Goal: Complete application form: Complete application form

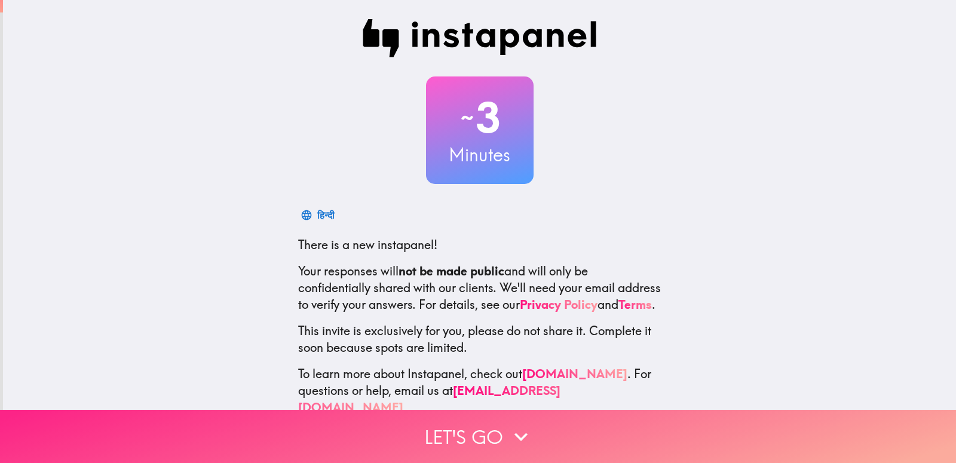
click at [532, 417] on button "Let's go" at bounding box center [478, 436] width 956 height 53
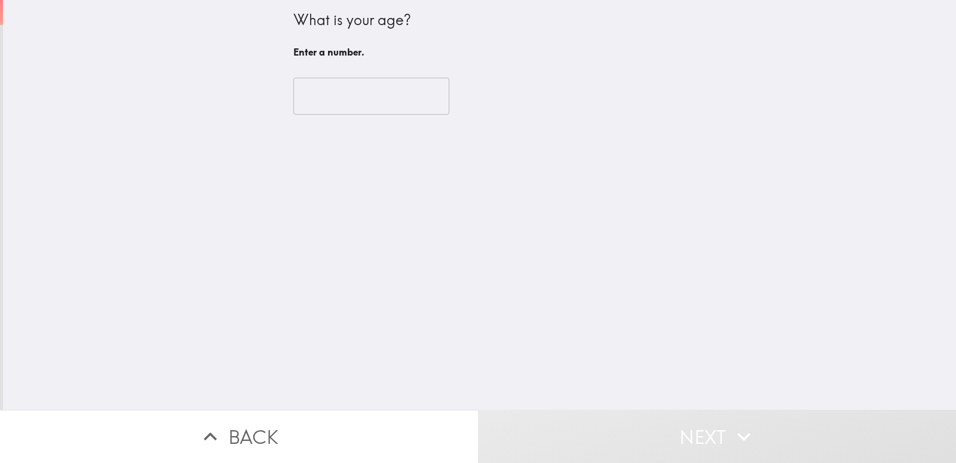
click at [340, 85] on input "number" at bounding box center [371, 96] width 156 height 37
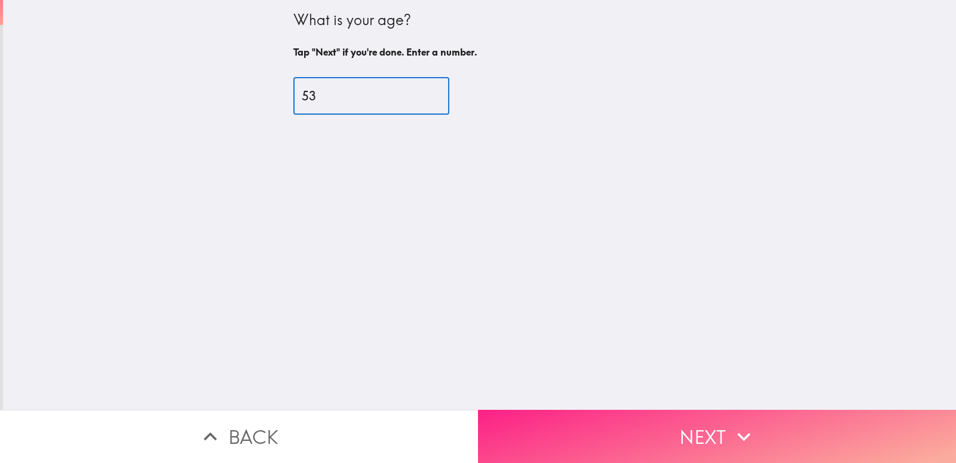
type input "53"
click at [665, 428] on button "Next" at bounding box center [717, 436] width 478 height 53
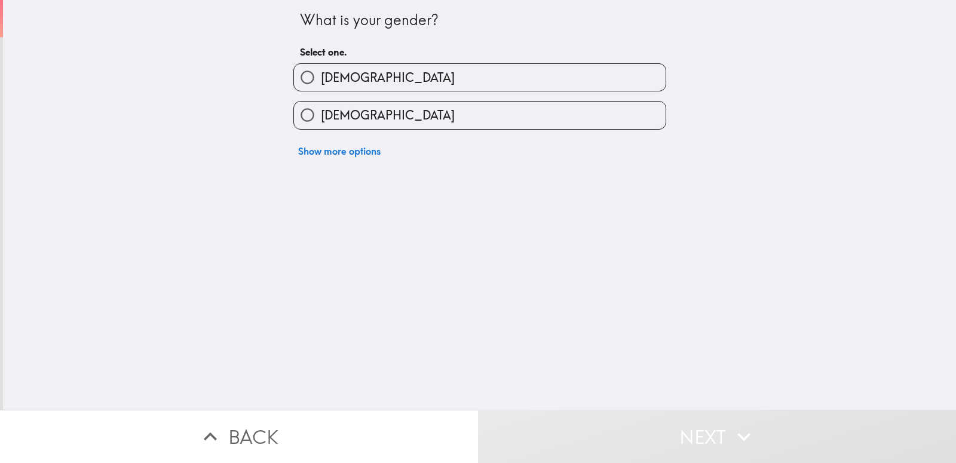
click at [336, 106] on label "[DEMOGRAPHIC_DATA]" at bounding box center [480, 115] width 372 height 27
click at [321, 106] on input "[DEMOGRAPHIC_DATA]" at bounding box center [307, 115] width 27 height 27
radio input "true"
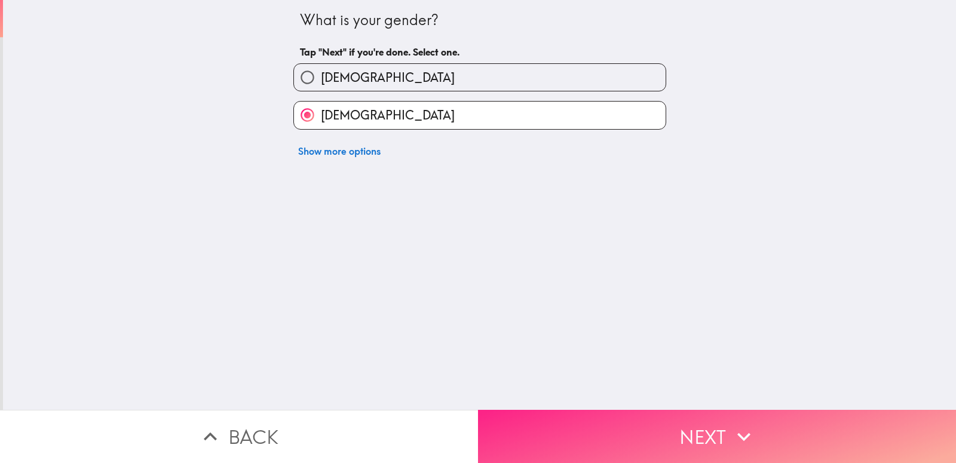
click at [716, 434] on button "Next" at bounding box center [717, 436] width 478 height 53
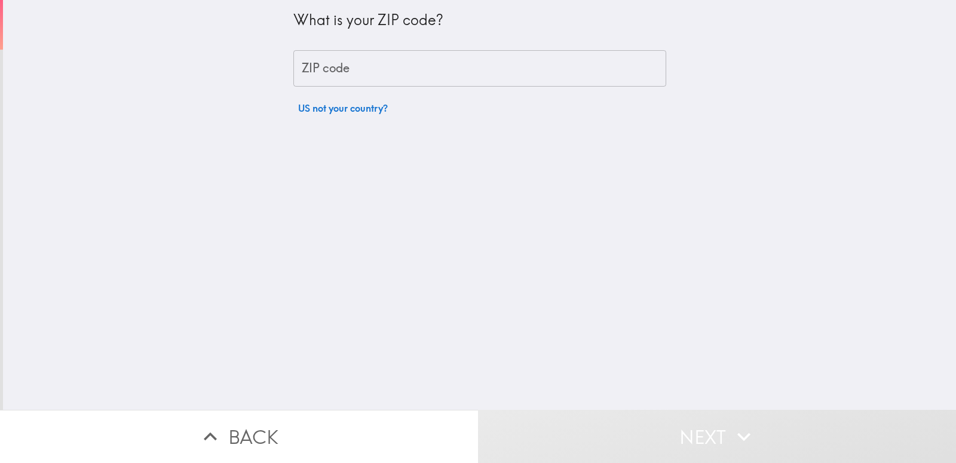
click at [361, 70] on input "ZIP code" at bounding box center [479, 68] width 373 height 37
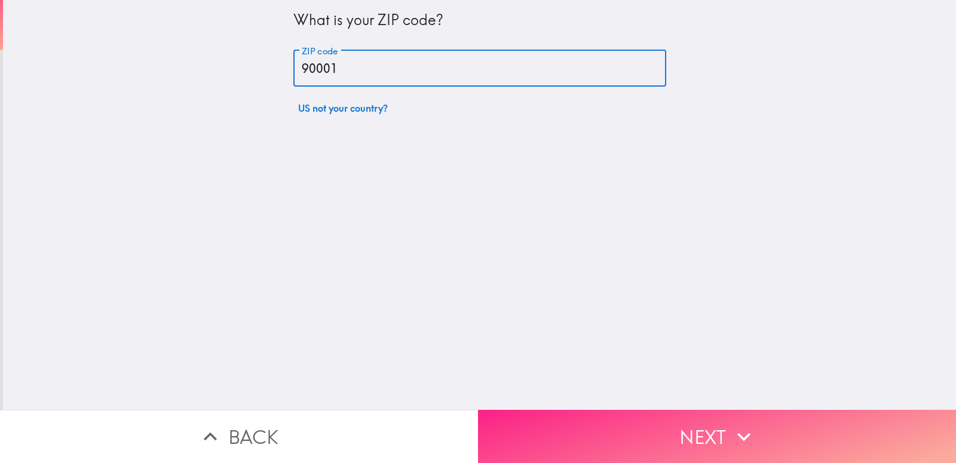
type input "90001"
click at [701, 425] on button "Next" at bounding box center [717, 436] width 478 height 53
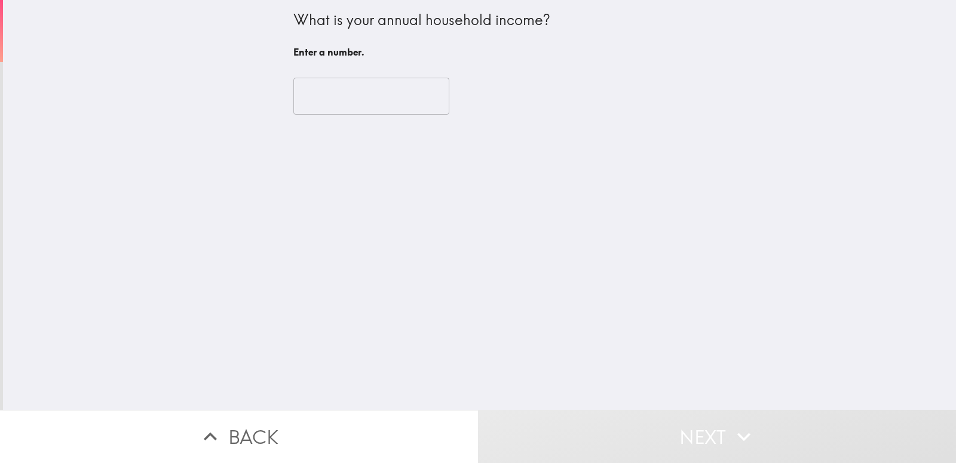
click at [353, 104] on input "number" at bounding box center [371, 96] width 156 height 37
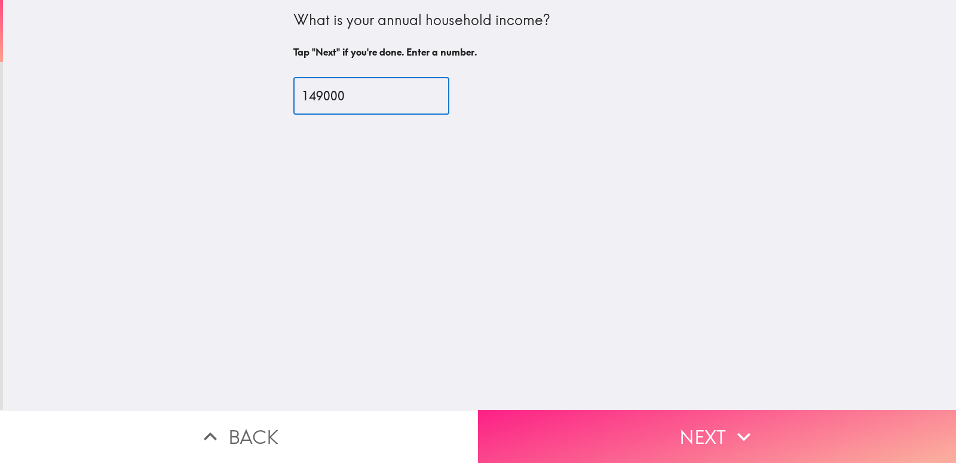
type input "149000"
click at [737, 432] on icon "button" at bounding box center [743, 436] width 13 height 8
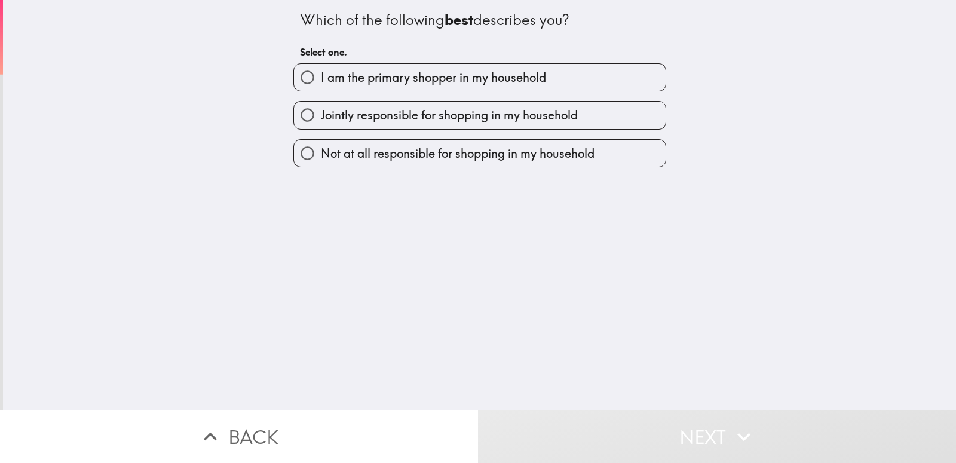
click at [417, 78] on span "I am the primary shopper in my household" at bounding box center [433, 77] width 225 height 17
click at [321, 78] on input "I am the primary shopper in my household" at bounding box center [307, 77] width 27 height 27
radio input "true"
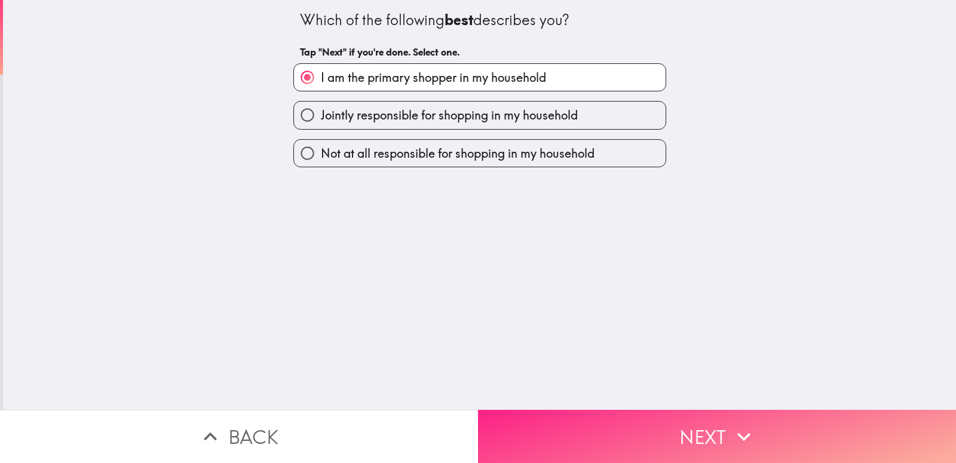
click at [674, 417] on button "Next" at bounding box center [717, 436] width 478 height 53
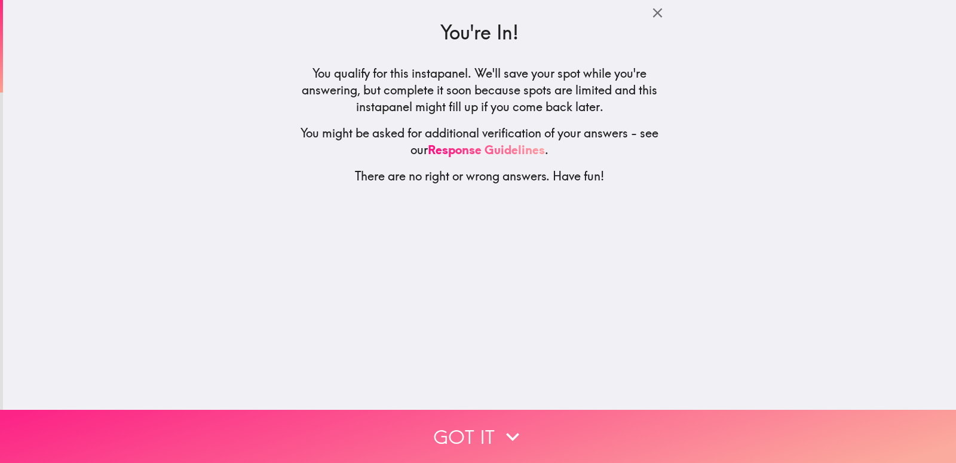
click at [554, 413] on button "Got it" at bounding box center [478, 436] width 956 height 53
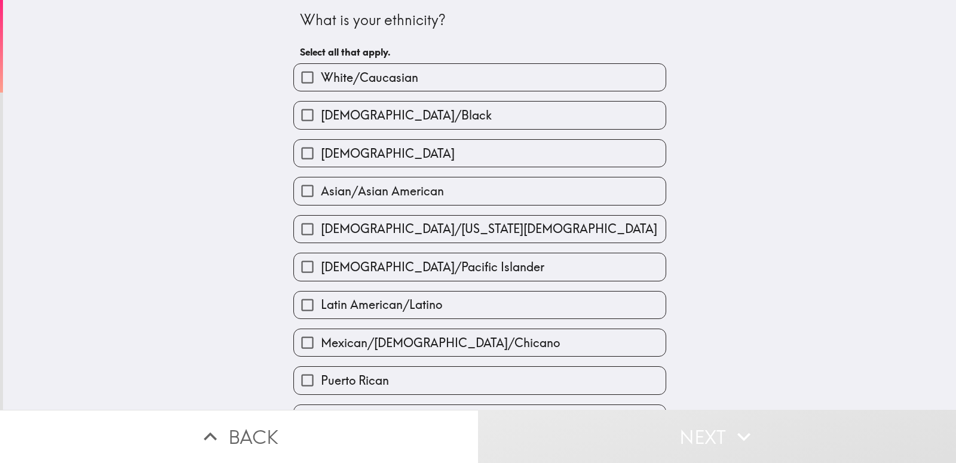
click at [349, 85] on span "White/Caucasian" at bounding box center [369, 77] width 97 height 17
click at [321, 85] on input "White/Caucasian" at bounding box center [307, 77] width 27 height 27
checkbox input "true"
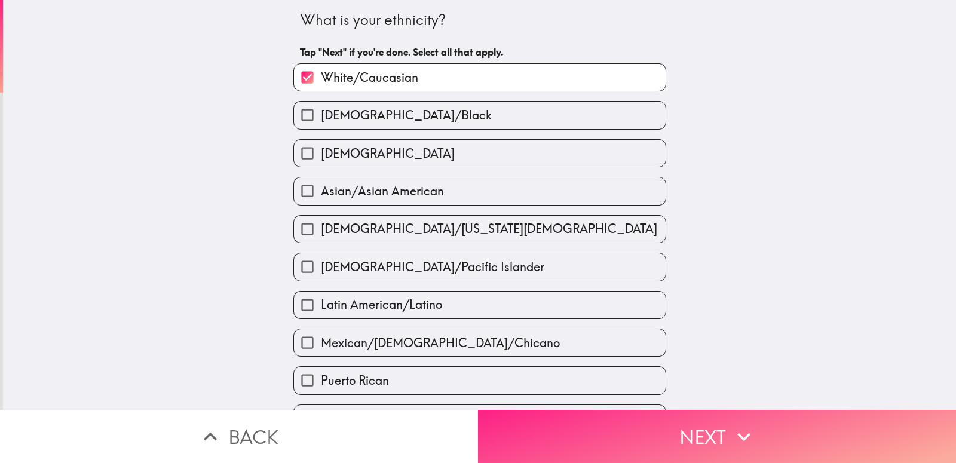
click at [643, 429] on button "Next" at bounding box center [717, 436] width 478 height 53
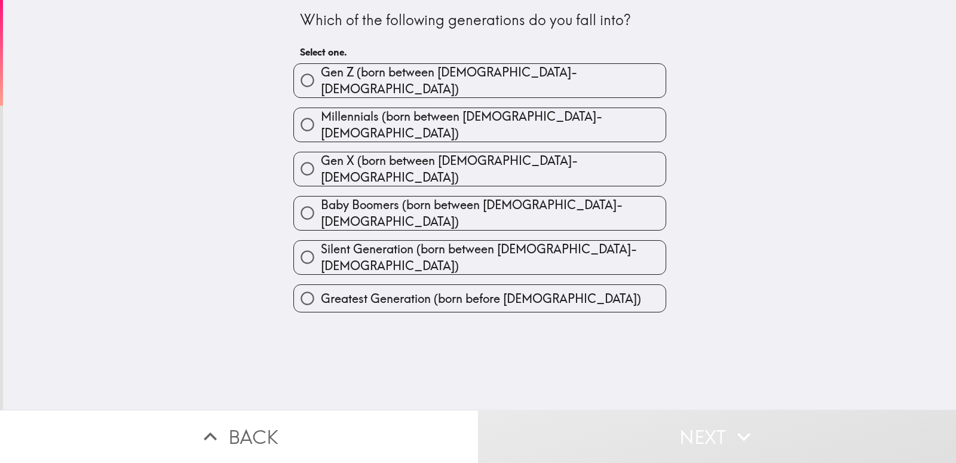
click at [508, 152] on label "Gen X (born between [DEMOGRAPHIC_DATA]-[DEMOGRAPHIC_DATA])" at bounding box center [480, 168] width 372 height 33
click at [321, 155] on input "Gen X (born between [DEMOGRAPHIC_DATA]-[DEMOGRAPHIC_DATA])" at bounding box center [307, 168] width 27 height 27
radio input "true"
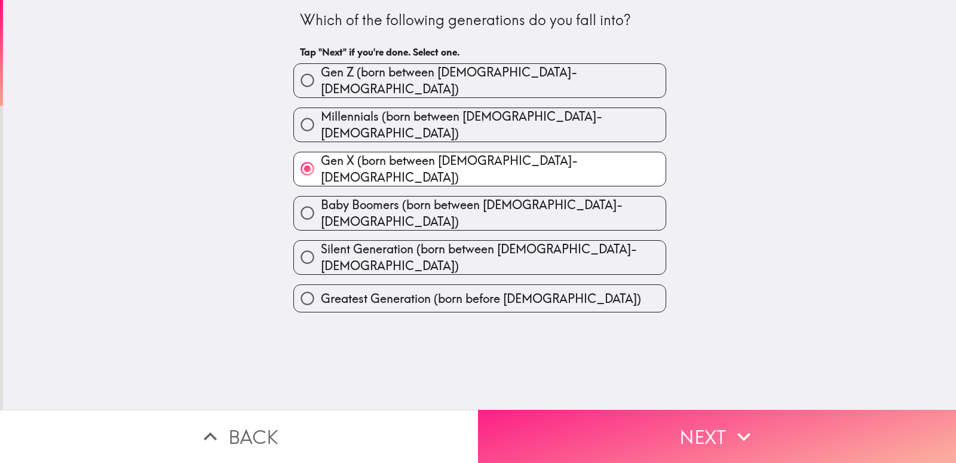
click at [745, 410] on button "Next" at bounding box center [717, 436] width 478 height 53
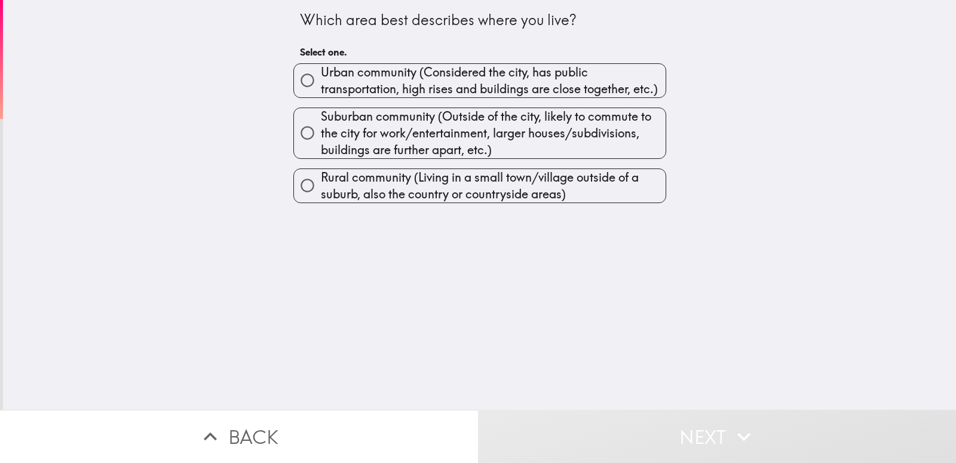
click at [493, 87] on span "Urban community (Considered the city, has public transportation, high rises and…" at bounding box center [493, 80] width 345 height 33
click at [321, 87] on input "Urban community (Considered the city, has public transportation, high rises and…" at bounding box center [307, 80] width 27 height 27
radio input "true"
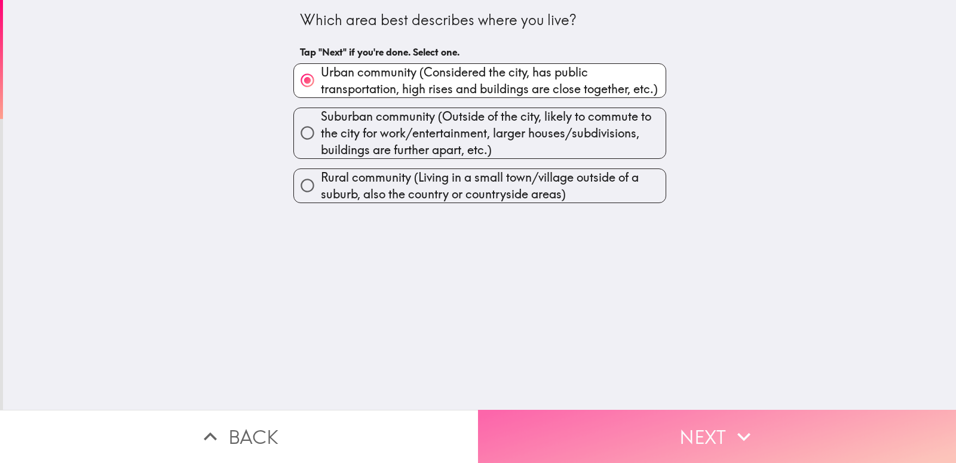
click at [737, 432] on icon "button" at bounding box center [743, 436] width 13 height 8
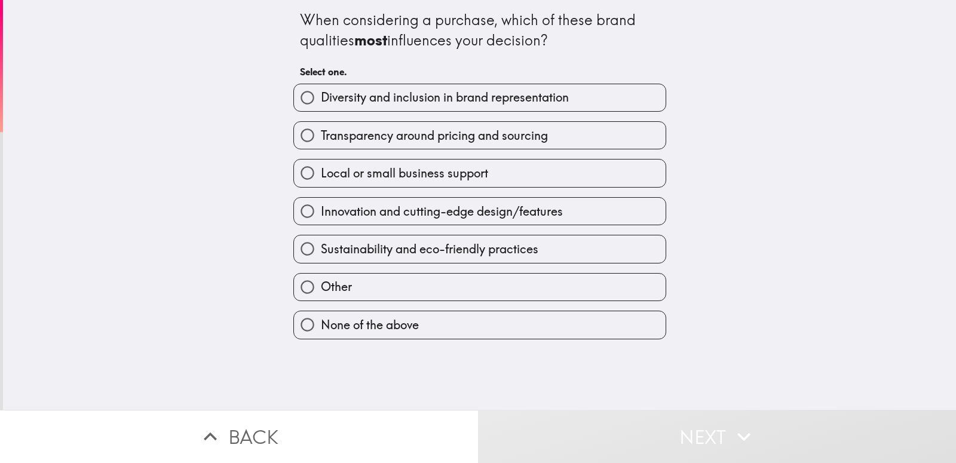
click at [483, 107] on label "Diversity and inclusion in brand representation" at bounding box center [480, 97] width 372 height 27
click at [321, 107] on input "Diversity and inclusion in brand representation" at bounding box center [307, 97] width 27 height 27
radio input "true"
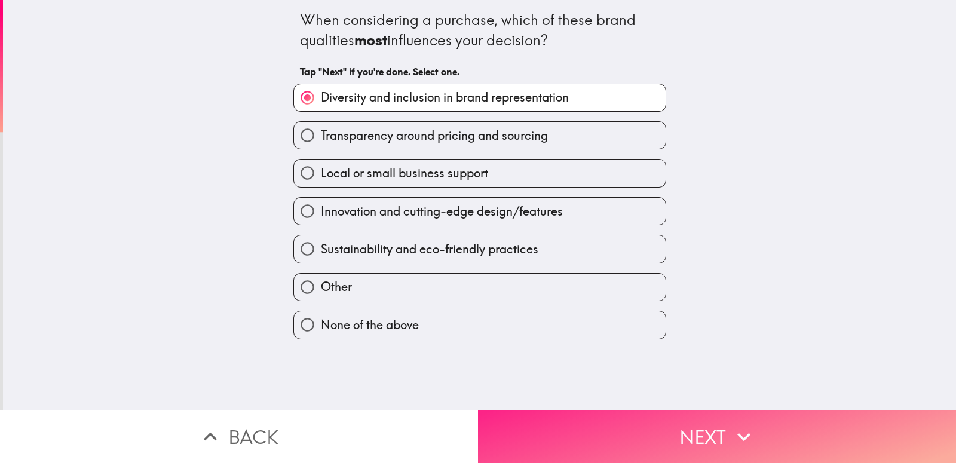
click at [676, 420] on button "Next" at bounding box center [717, 436] width 478 height 53
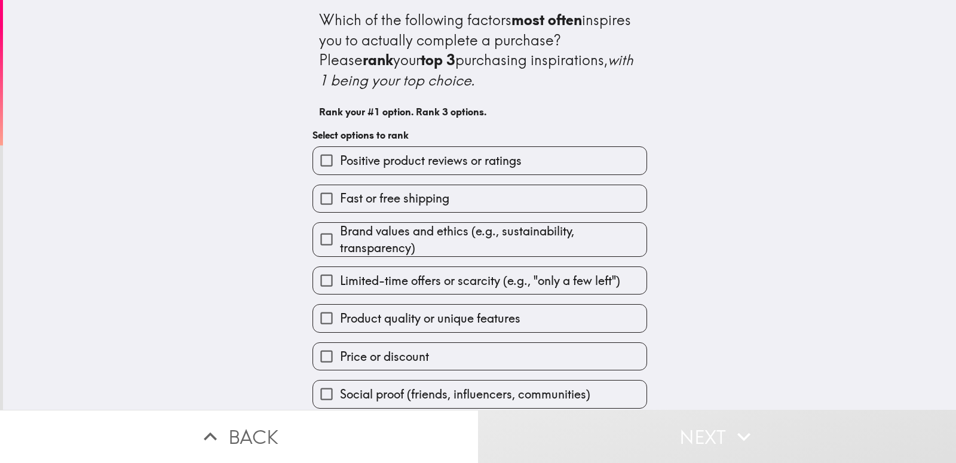
click at [413, 160] on span "Positive product reviews or ratings" at bounding box center [431, 160] width 182 height 17
click at [340, 160] on input "Positive product reviews or ratings" at bounding box center [326, 160] width 27 height 27
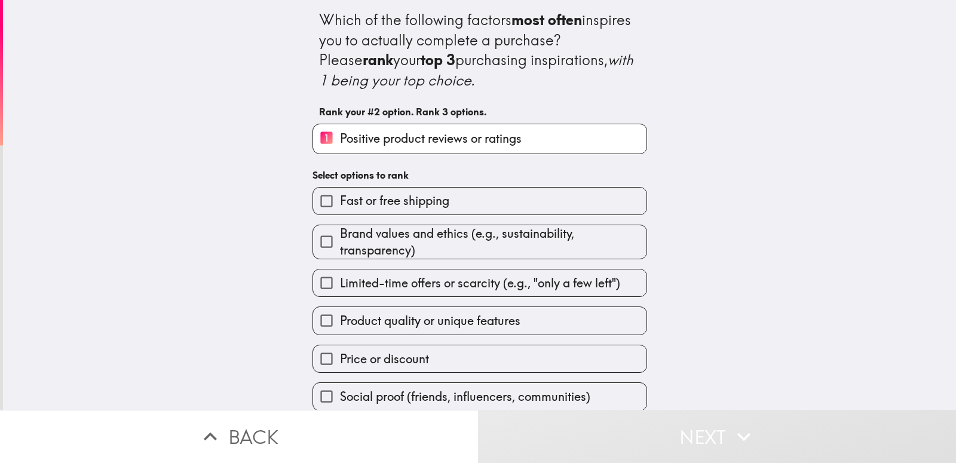
click at [403, 250] on span "Brand values and ethics (e.g., sustainability, transparency)" at bounding box center [493, 241] width 306 height 33
click at [340, 250] on input "Brand values and ethics (e.g., sustainability, transparency)" at bounding box center [326, 241] width 27 height 27
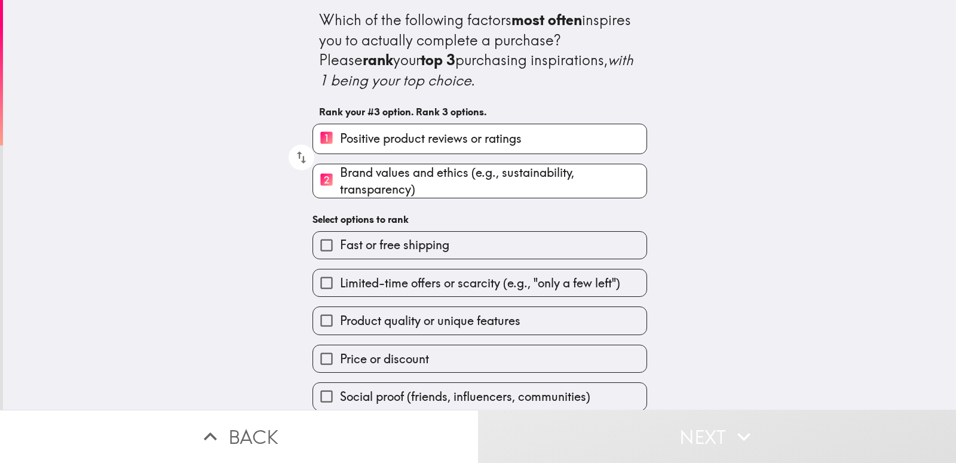
click at [416, 250] on span "Fast or free shipping" at bounding box center [394, 245] width 109 height 17
click at [340, 250] on input "Fast or free shipping" at bounding box center [326, 245] width 27 height 27
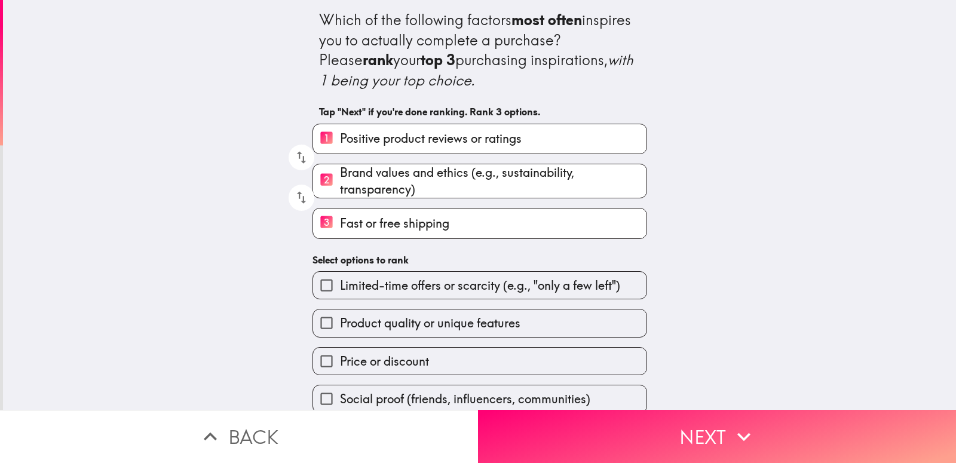
scroll to position [14, 0]
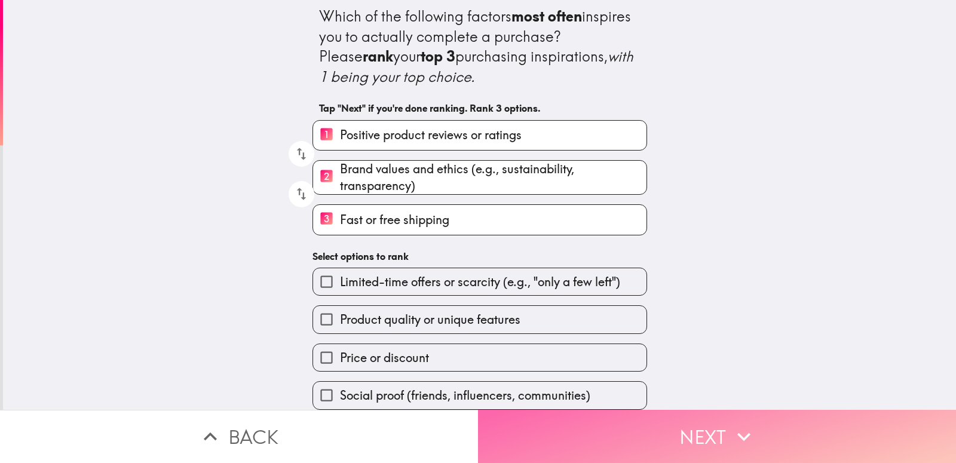
click at [740, 425] on icon "button" at bounding box center [744, 436] width 26 height 26
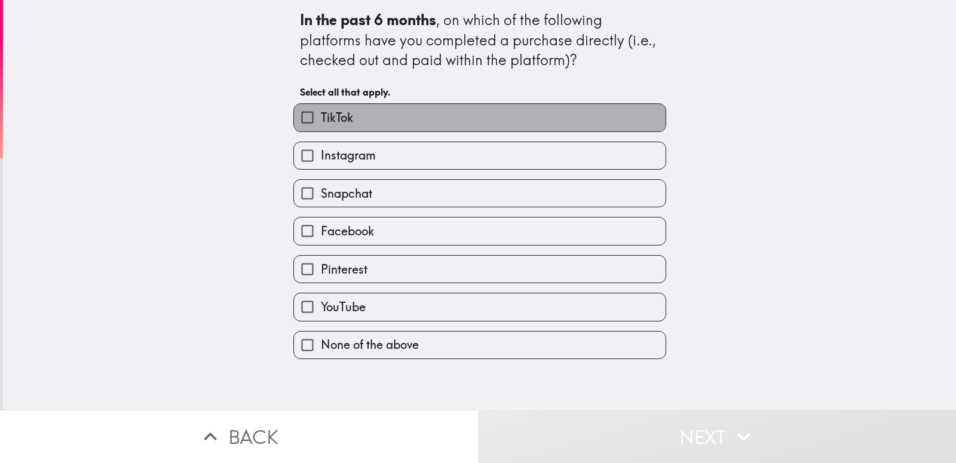
click at [335, 120] on span "TikTok" at bounding box center [337, 117] width 32 height 17
click at [321, 120] on input "TikTok" at bounding box center [307, 117] width 27 height 27
checkbox input "true"
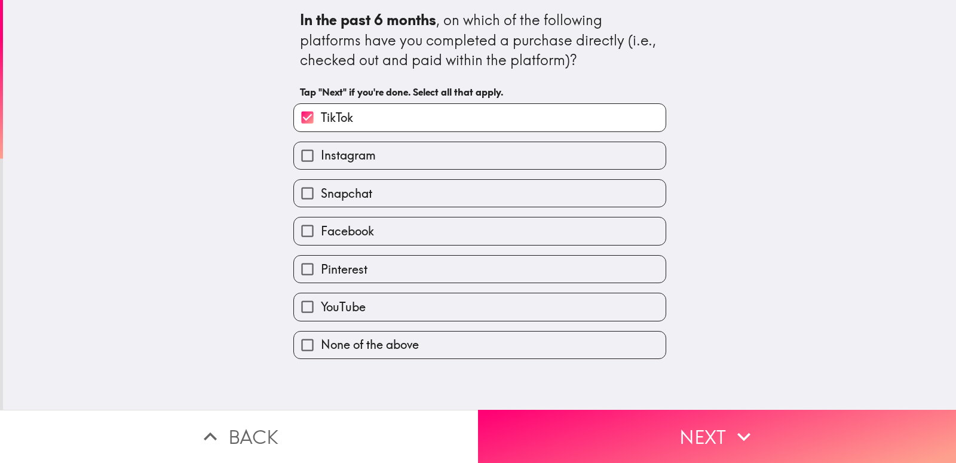
click at [333, 152] on span "Instagram" at bounding box center [348, 155] width 55 height 17
click at [321, 152] on input "Instagram" at bounding box center [307, 155] width 27 height 27
checkbox input "true"
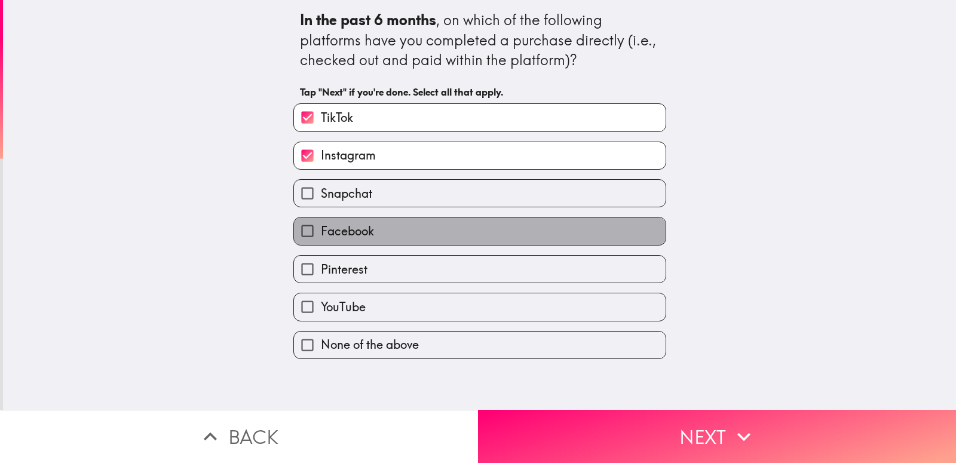
click at [333, 231] on span "Facebook" at bounding box center [347, 231] width 53 height 17
click at [321, 231] on input "Facebook" at bounding box center [307, 230] width 27 height 27
checkbox input "true"
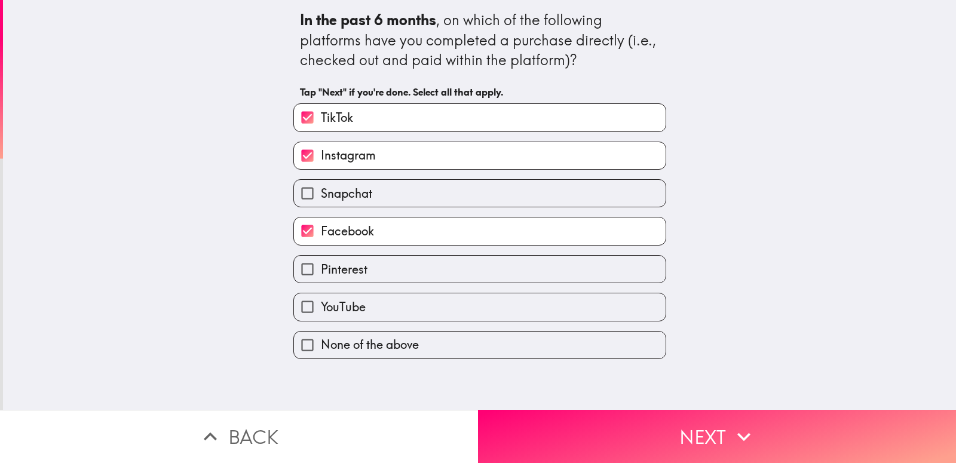
click at [337, 271] on span "Pinterest" at bounding box center [344, 269] width 47 height 17
click at [321, 271] on input "Pinterest" at bounding box center [307, 269] width 27 height 27
checkbox input "true"
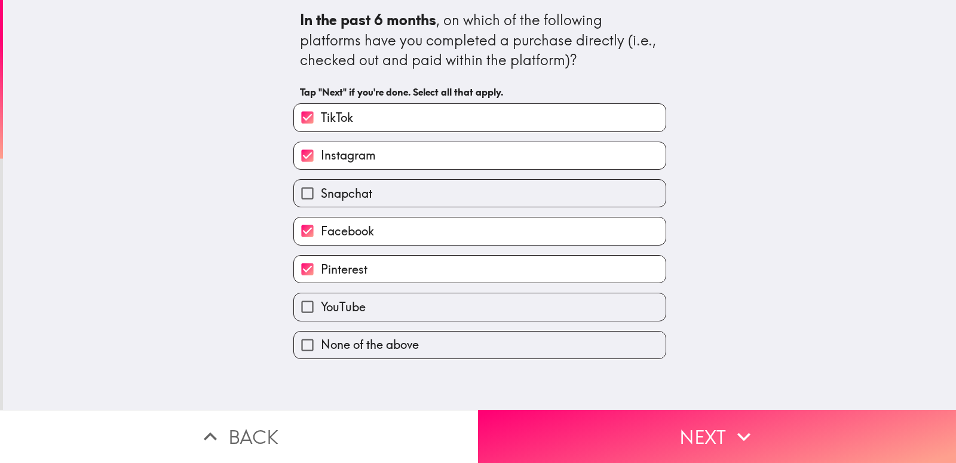
click at [334, 306] on span "YouTube" at bounding box center [343, 307] width 45 height 17
click at [321, 306] on input "YouTube" at bounding box center [307, 306] width 27 height 27
checkbox input "true"
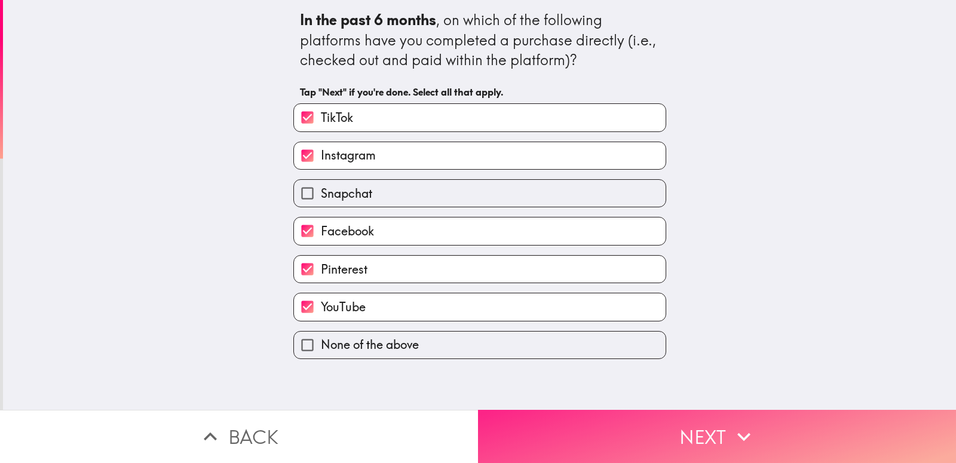
click at [655, 418] on button "Next" at bounding box center [717, 436] width 478 height 53
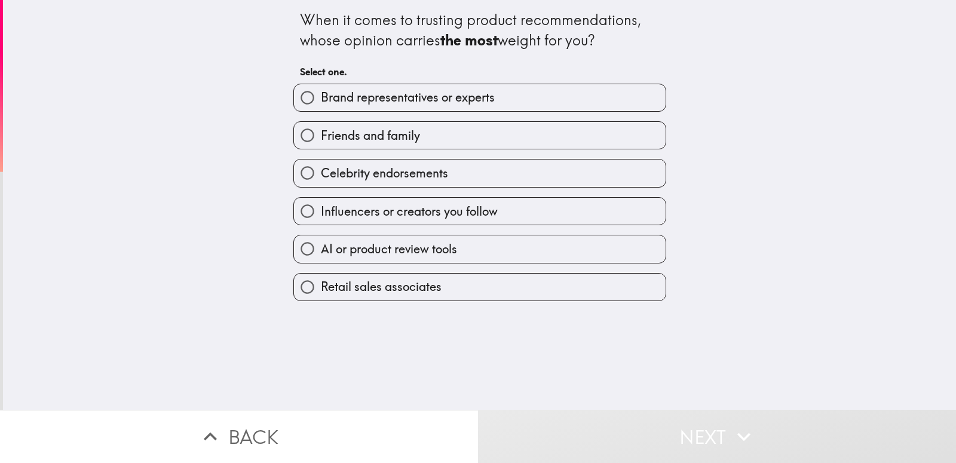
click at [395, 100] on span "Brand representatives or experts" at bounding box center [408, 97] width 174 height 17
click at [321, 100] on input "Brand representatives or experts" at bounding box center [307, 97] width 27 height 27
radio input "true"
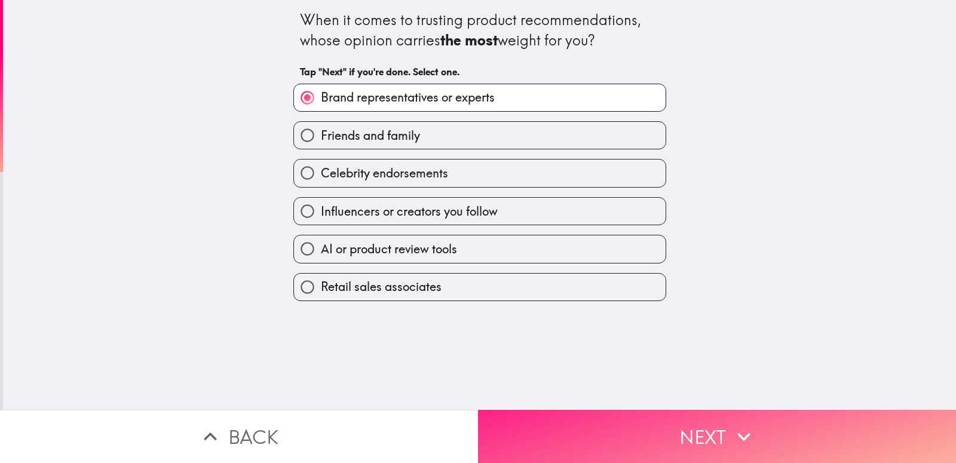
click at [719, 429] on button "Next" at bounding box center [717, 436] width 478 height 53
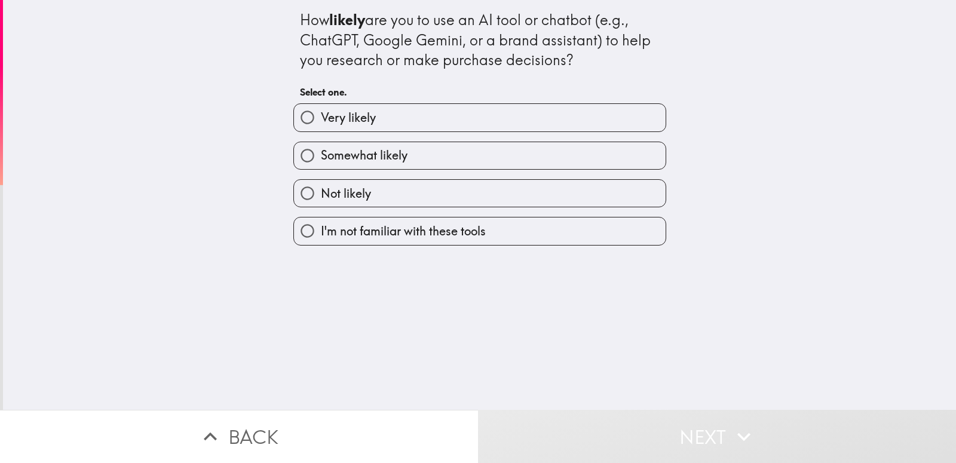
click at [452, 128] on label "Very likely" at bounding box center [480, 117] width 372 height 27
click at [321, 128] on input "Very likely" at bounding box center [307, 117] width 27 height 27
radio input "true"
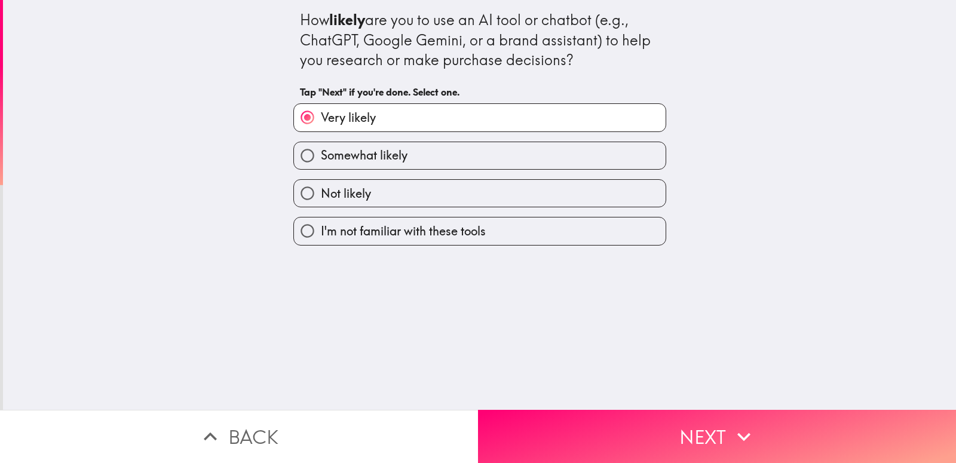
click at [622, 398] on div "How likely are you to use an AI tool or chatbot (e.g., ChatGPT, Google Gemini, …" at bounding box center [479, 205] width 953 height 410
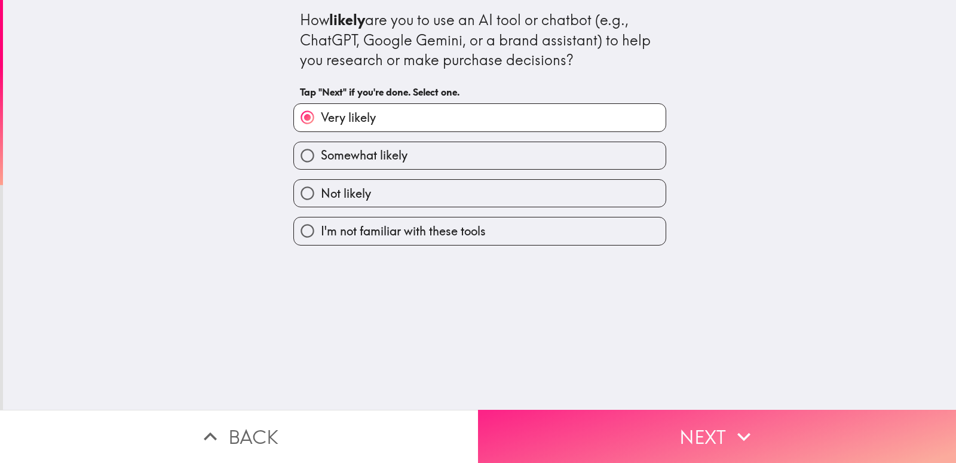
click at [768, 417] on button "Next" at bounding box center [717, 436] width 478 height 53
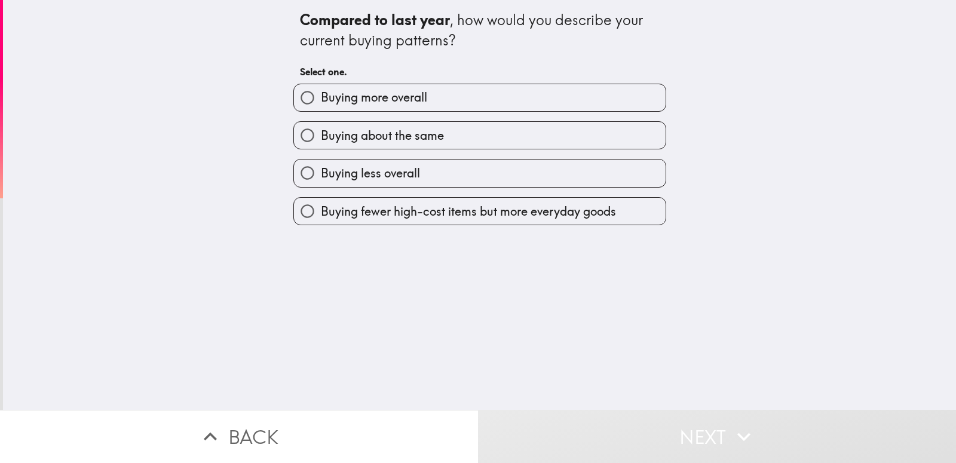
click at [434, 97] on label "Buying more overall" at bounding box center [480, 97] width 372 height 27
click at [321, 97] on input "Buying more overall" at bounding box center [307, 97] width 27 height 27
radio input "true"
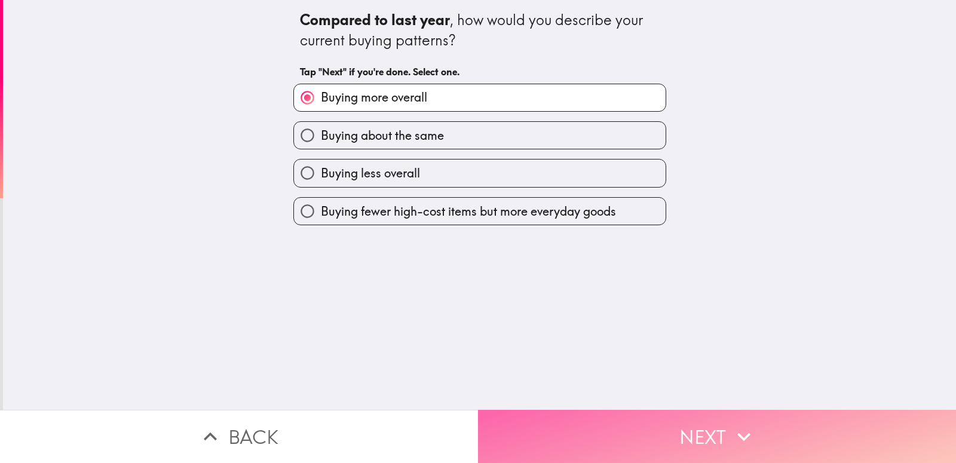
click at [756, 418] on button "Next" at bounding box center [717, 436] width 478 height 53
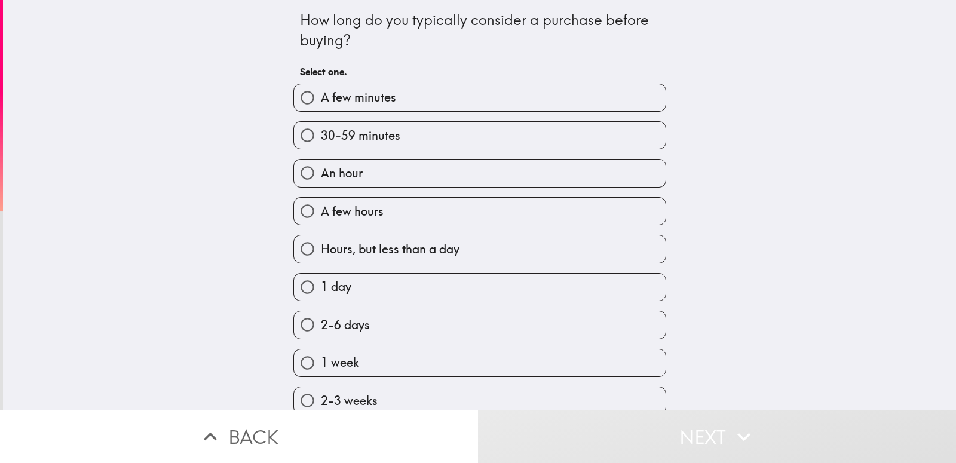
click at [397, 101] on label "A few minutes" at bounding box center [480, 97] width 372 height 27
click at [321, 101] on input "A few minutes" at bounding box center [307, 97] width 27 height 27
radio input "true"
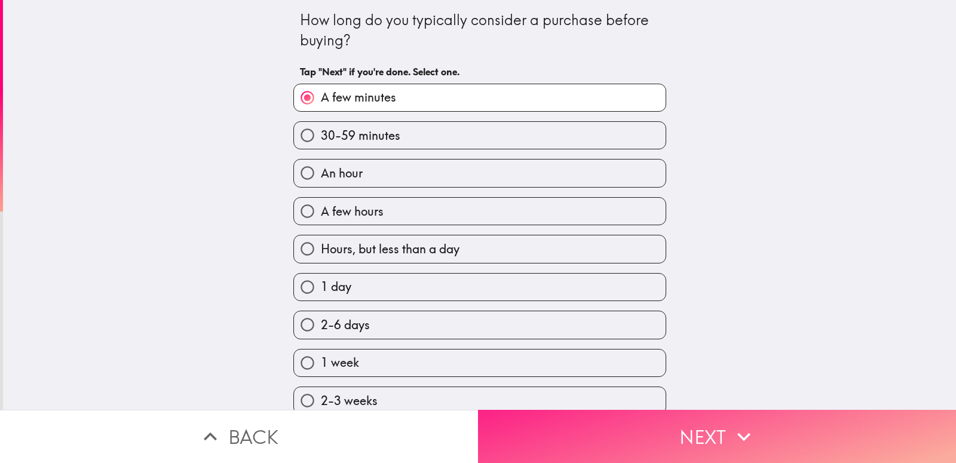
click at [766, 421] on button "Next" at bounding box center [717, 436] width 478 height 53
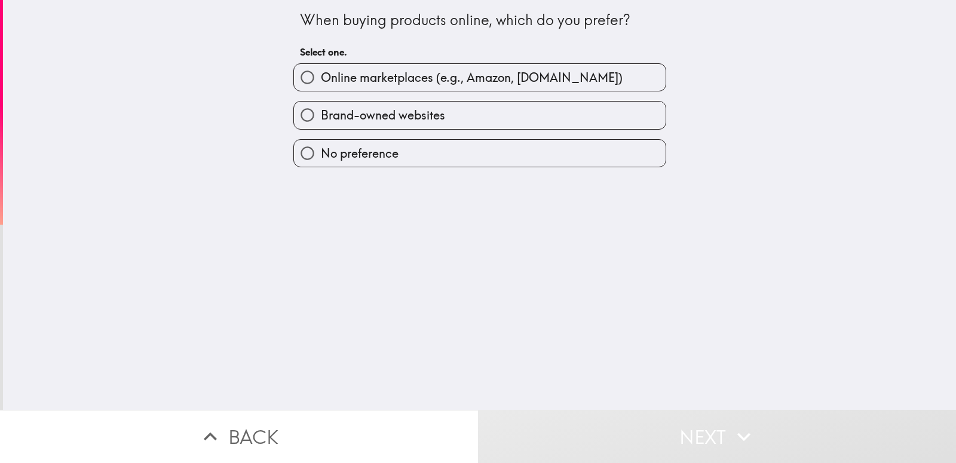
click at [469, 125] on label "Brand-owned websites" at bounding box center [480, 115] width 372 height 27
click at [321, 125] on input "Brand-owned websites" at bounding box center [307, 115] width 27 height 27
radio input "true"
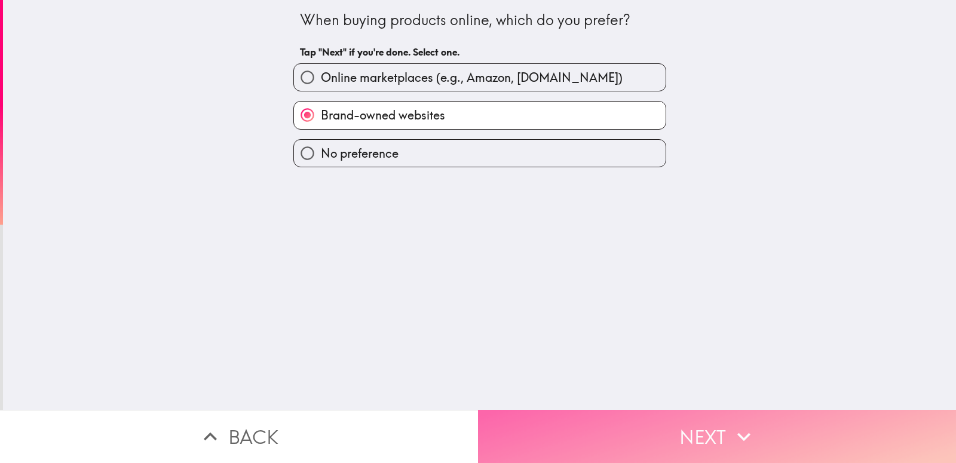
click at [707, 421] on button "Next" at bounding box center [717, 436] width 478 height 53
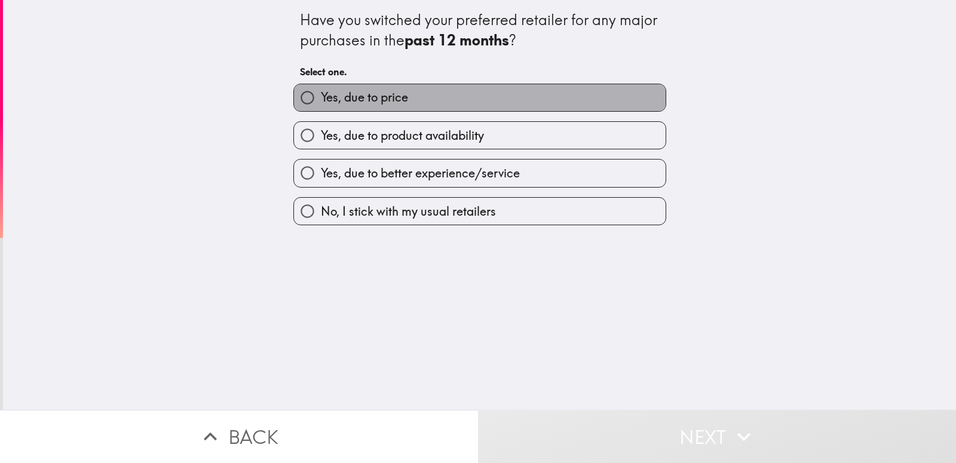
click at [409, 102] on label "Yes, due to price" at bounding box center [480, 97] width 372 height 27
click at [321, 102] on input "Yes, due to price" at bounding box center [307, 97] width 27 height 27
radio input "true"
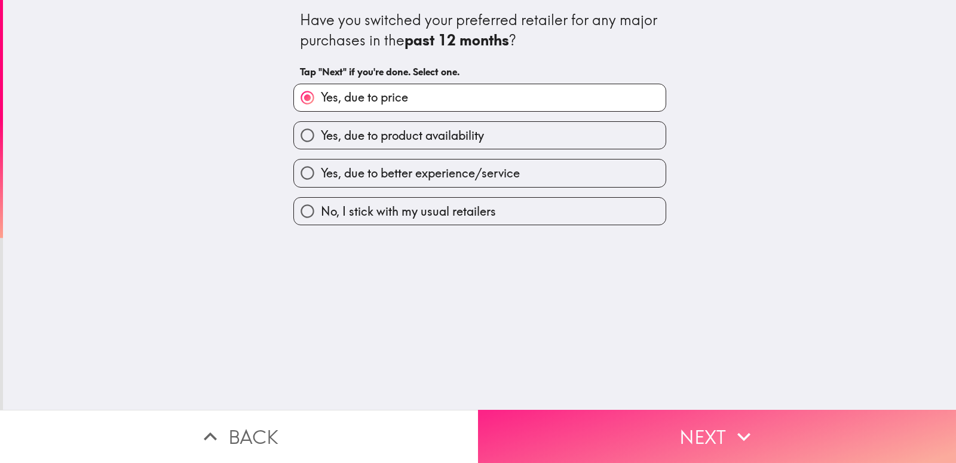
click at [692, 423] on button "Next" at bounding box center [717, 436] width 478 height 53
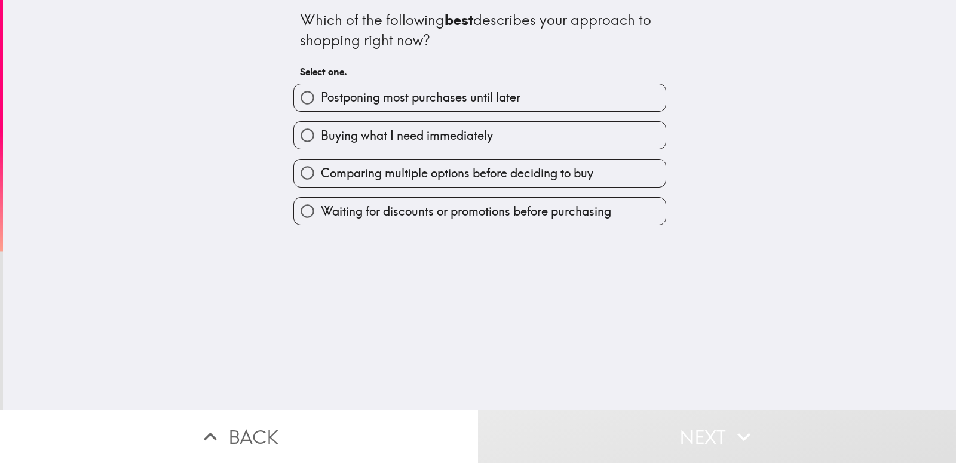
click at [366, 99] on span "Postponing most purchases until later" at bounding box center [421, 97] width 200 height 17
click at [321, 99] on input "Postponing most purchases until later" at bounding box center [307, 97] width 27 height 27
radio input "true"
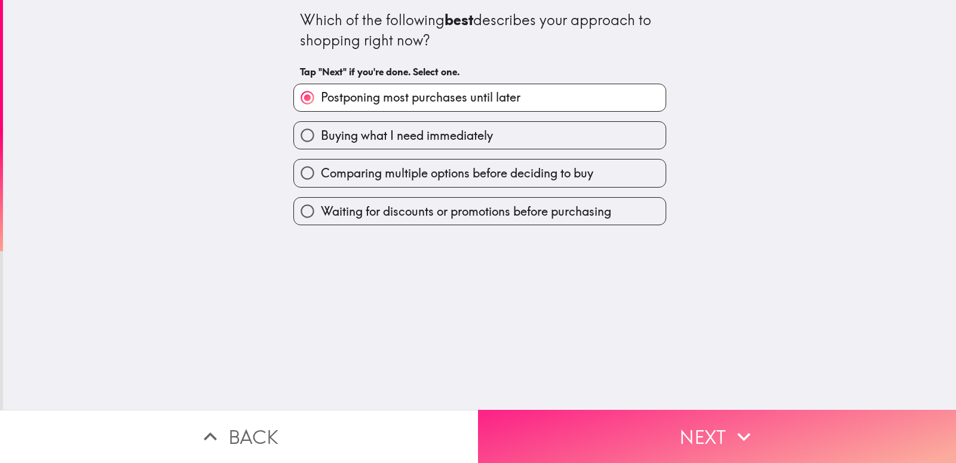
click at [677, 422] on button "Next" at bounding box center [717, 436] width 478 height 53
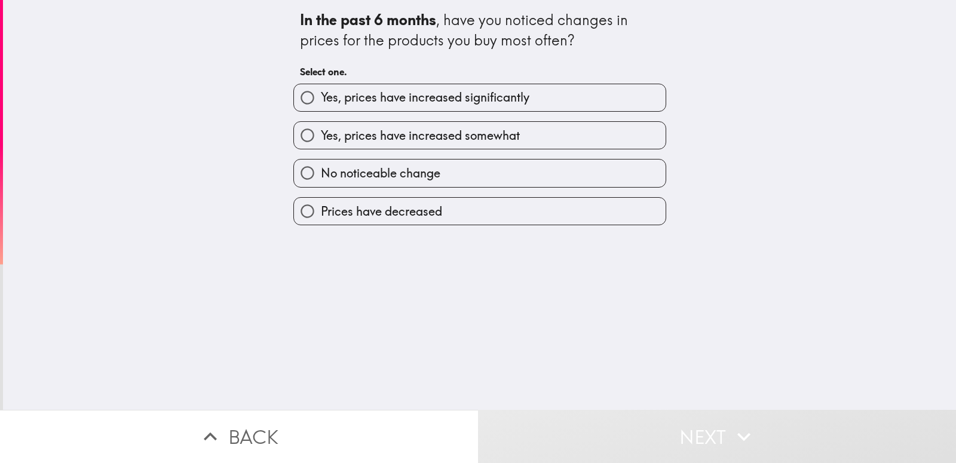
click at [381, 99] on span "Yes, prices have increased significantly" at bounding box center [425, 97] width 208 height 17
click at [321, 99] on input "Yes, prices have increased significantly" at bounding box center [307, 97] width 27 height 27
radio input "true"
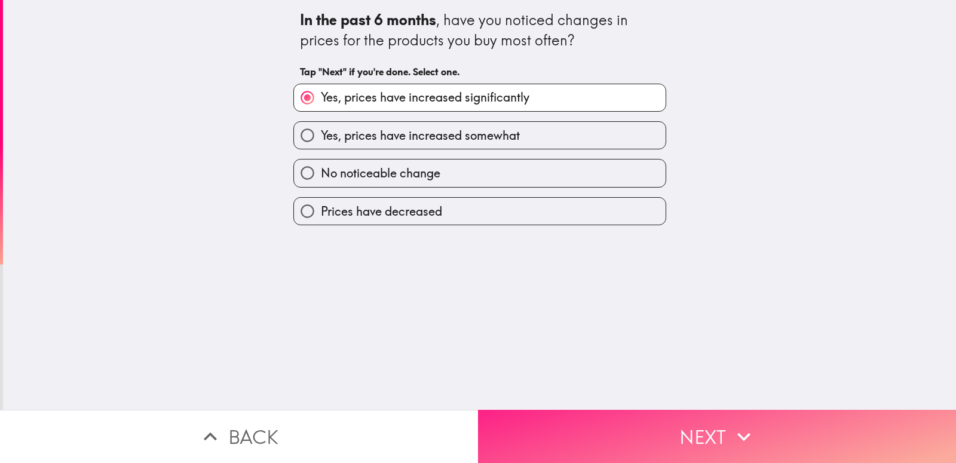
click at [636, 431] on button "Next" at bounding box center [717, 436] width 478 height 53
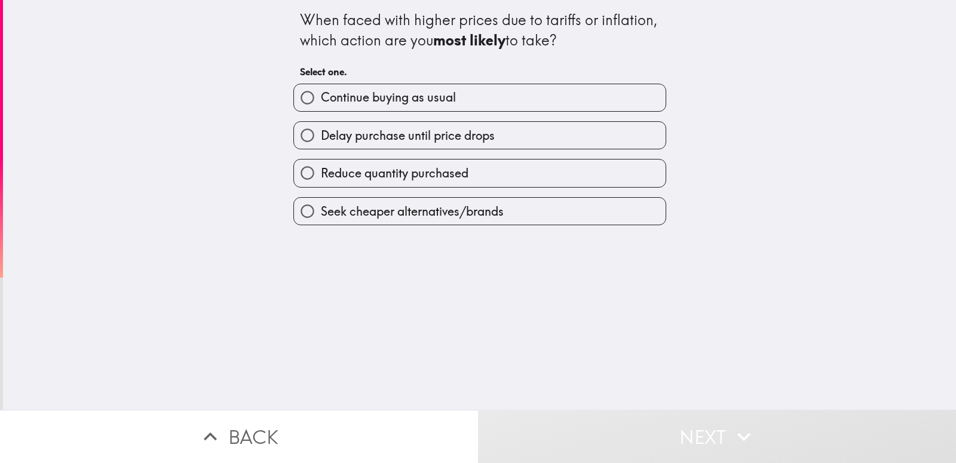
click at [378, 103] on span "Continue buying as usual" at bounding box center [388, 97] width 135 height 17
click at [321, 103] on input "Continue buying as usual" at bounding box center [307, 97] width 27 height 27
radio input "true"
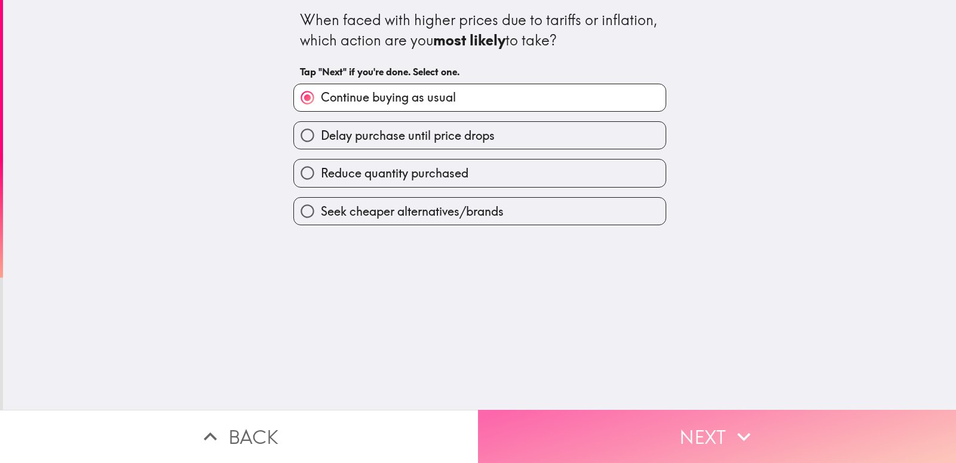
click at [674, 429] on button "Next" at bounding box center [717, 436] width 478 height 53
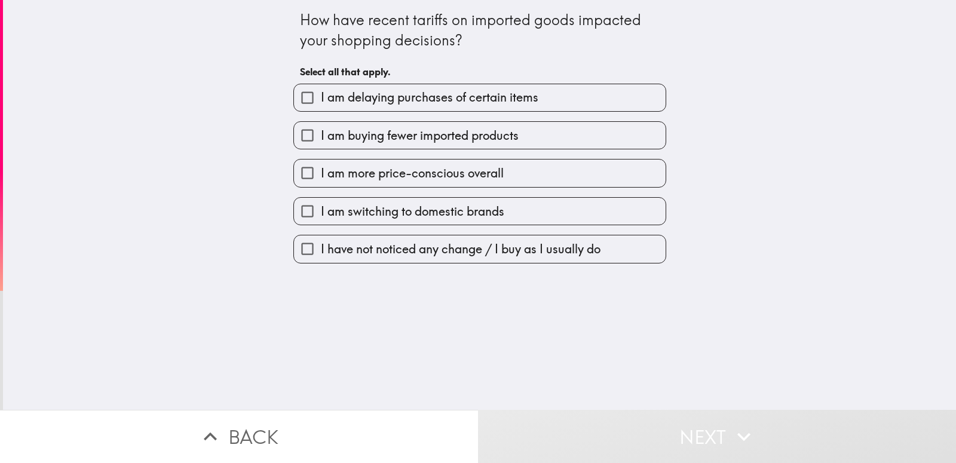
click at [379, 105] on span "I am delaying purchases of certain items" at bounding box center [429, 97] width 217 height 17
click at [321, 105] on input "I am delaying purchases of certain items" at bounding box center [307, 97] width 27 height 27
checkbox input "true"
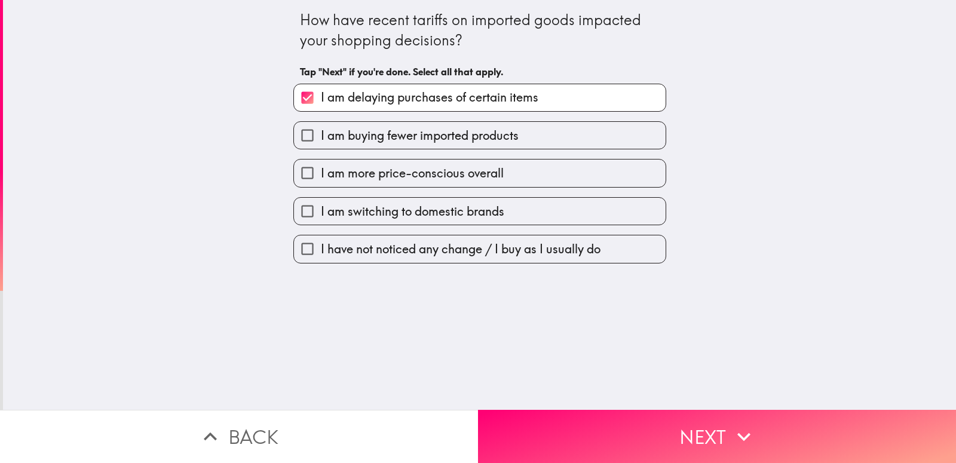
click at [409, 139] on span "I am buying fewer imported products" at bounding box center [420, 135] width 198 height 17
click at [321, 139] on input "I am buying fewer imported products" at bounding box center [307, 135] width 27 height 27
checkbox input "true"
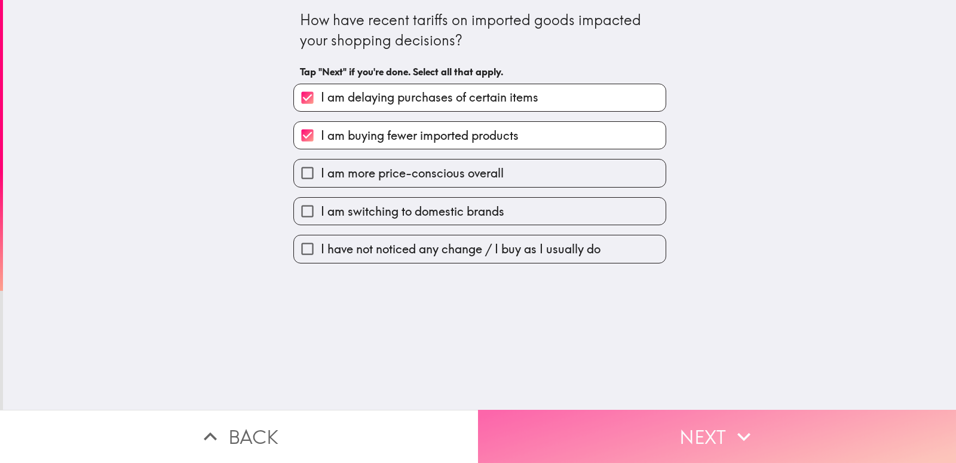
click at [601, 410] on button "Next" at bounding box center [717, 436] width 478 height 53
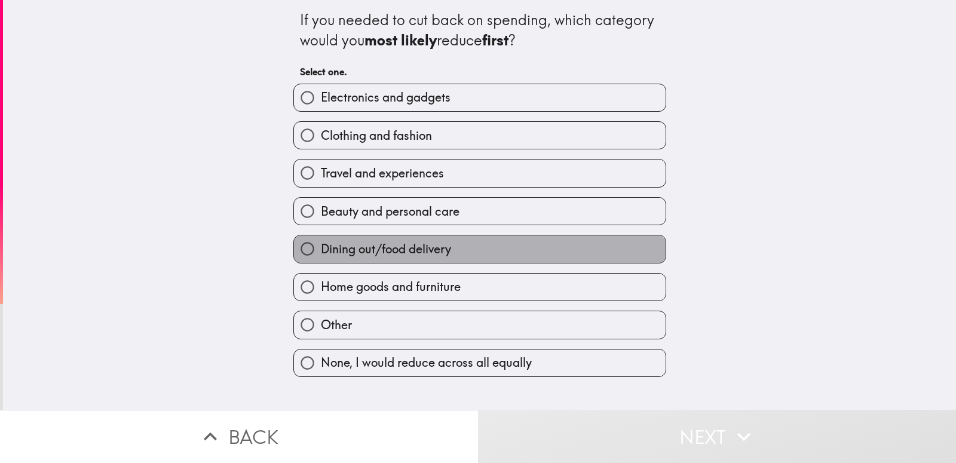
click at [416, 262] on label "Dining out/food delivery" at bounding box center [480, 248] width 372 height 27
click at [321, 262] on input "Dining out/food delivery" at bounding box center [307, 248] width 27 height 27
radio input "true"
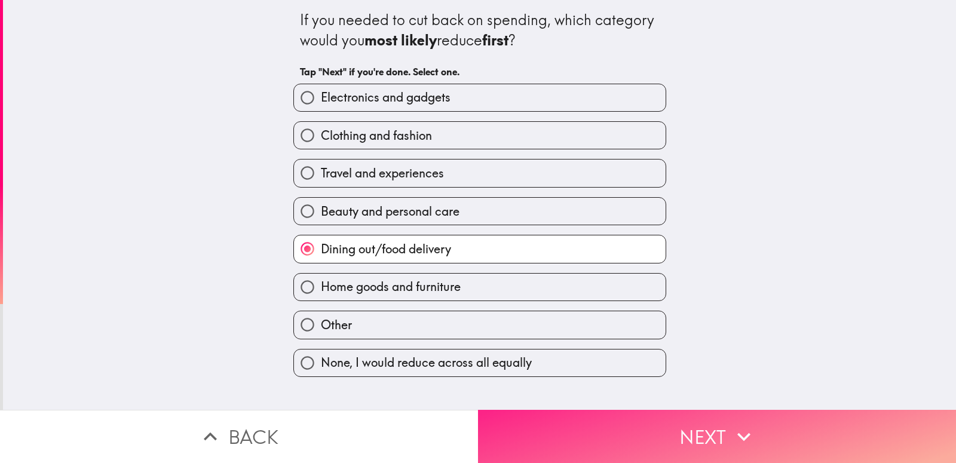
drag, startPoint x: 627, startPoint y: 395, endPoint x: 630, endPoint y: 407, distance: 13.0
click at [627, 395] on div "If you needed to cut back on spending, which category would you most likely red…" at bounding box center [479, 205] width 953 height 410
click at [636, 416] on button "Next" at bounding box center [717, 436] width 478 height 53
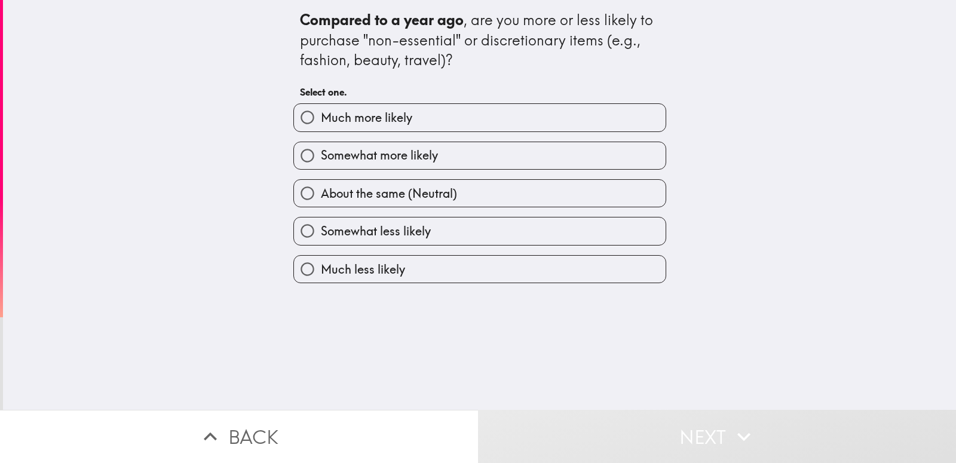
click at [426, 120] on label "Much more likely" at bounding box center [480, 117] width 372 height 27
click at [321, 120] on input "Much more likely" at bounding box center [307, 117] width 27 height 27
radio input "true"
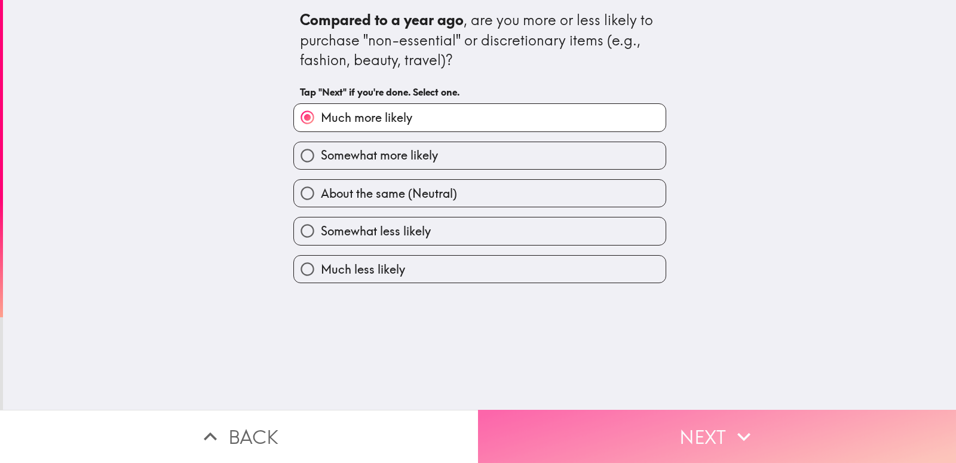
click at [689, 444] on button "Next" at bounding box center [717, 436] width 478 height 53
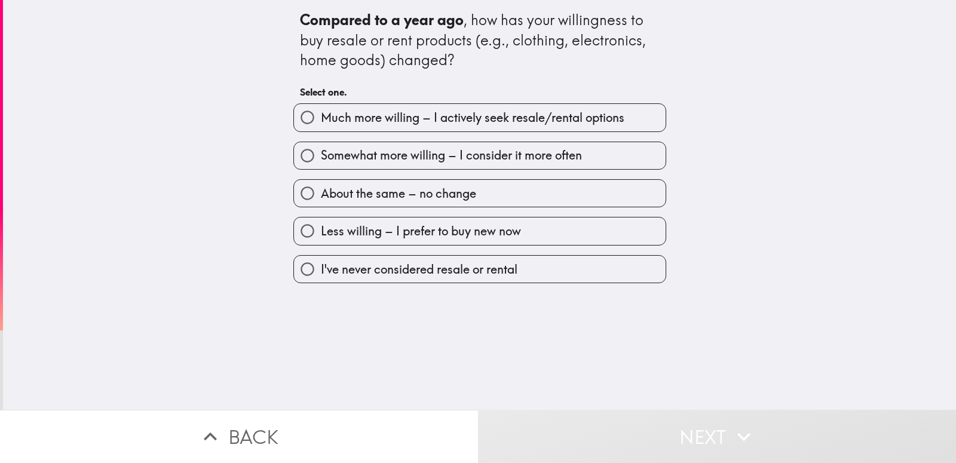
click at [409, 109] on label "Much more willing – I actively seek resale/rental options" at bounding box center [480, 117] width 372 height 27
click at [321, 109] on input "Much more willing – I actively seek resale/rental options" at bounding box center [307, 117] width 27 height 27
radio input "true"
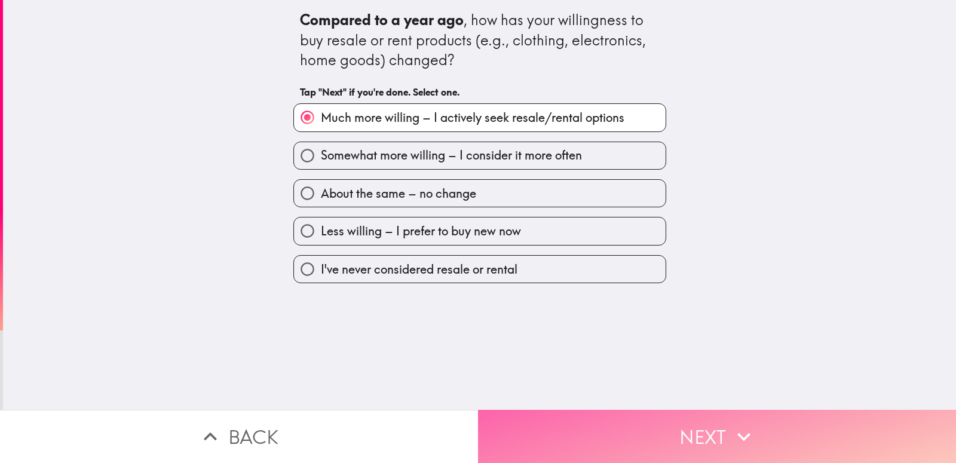
click at [668, 422] on button "Next" at bounding box center [717, 436] width 478 height 53
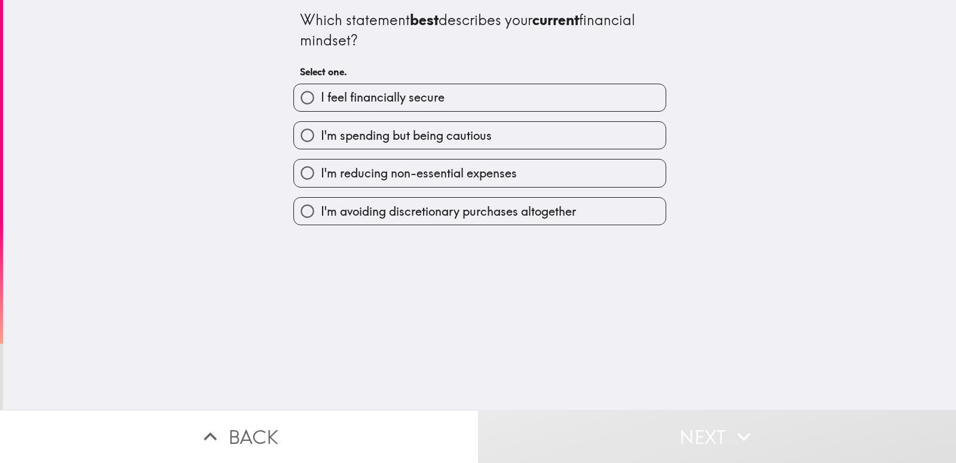
click at [450, 97] on label "I feel financially secure" at bounding box center [480, 97] width 372 height 27
click at [321, 97] on input "I feel financially secure" at bounding box center [307, 97] width 27 height 27
radio input "true"
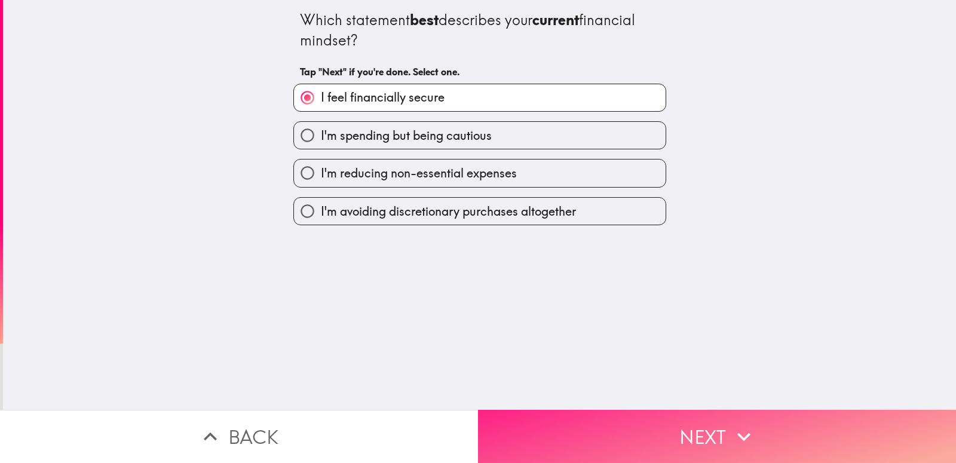
click at [724, 434] on button "Next" at bounding box center [717, 436] width 478 height 53
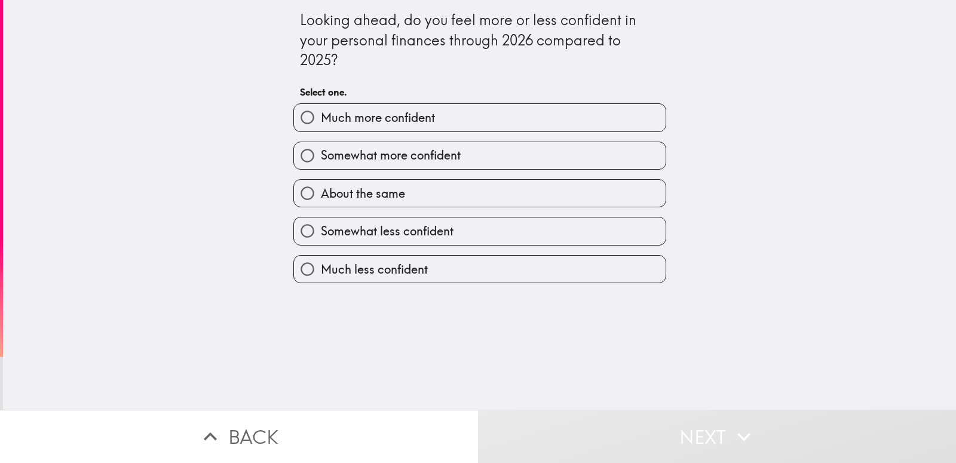
click at [420, 115] on span "Much more confident" at bounding box center [378, 117] width 114 height 17
click at [321, 115] on input "Much more confident" at bounding box center [307, 117] width 27 height 27
radio input "true"
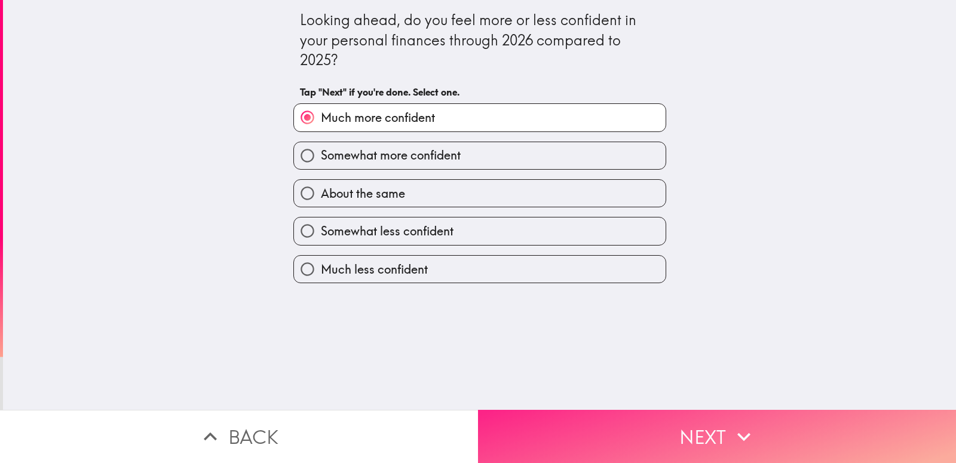
click at [708, 433] on button "Next" at bounding box center [717, 436] width 478 height 53
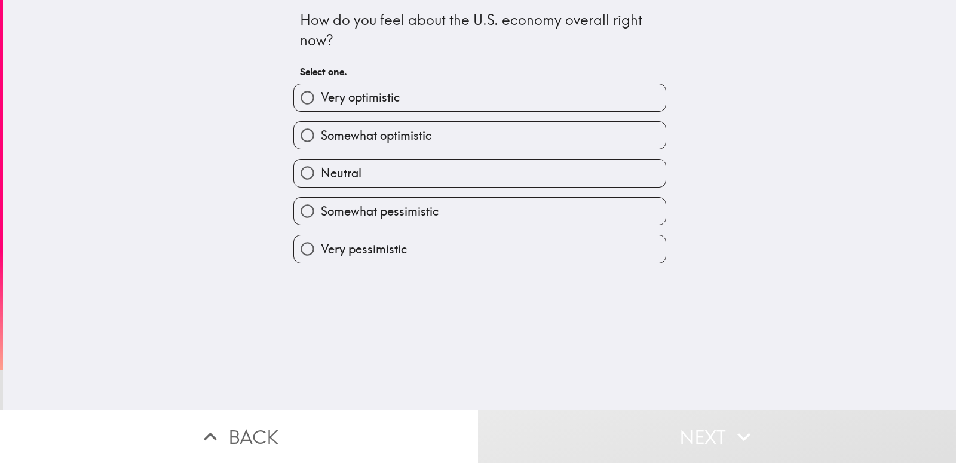
click at [406, 250] on label "Very pessimistic" at bounding box center [480, 248] width 372 height 27
click at [321, 250] on input "Very pessimistic" at bounding box center [307, 248] width 27 height 27
radio input "true"
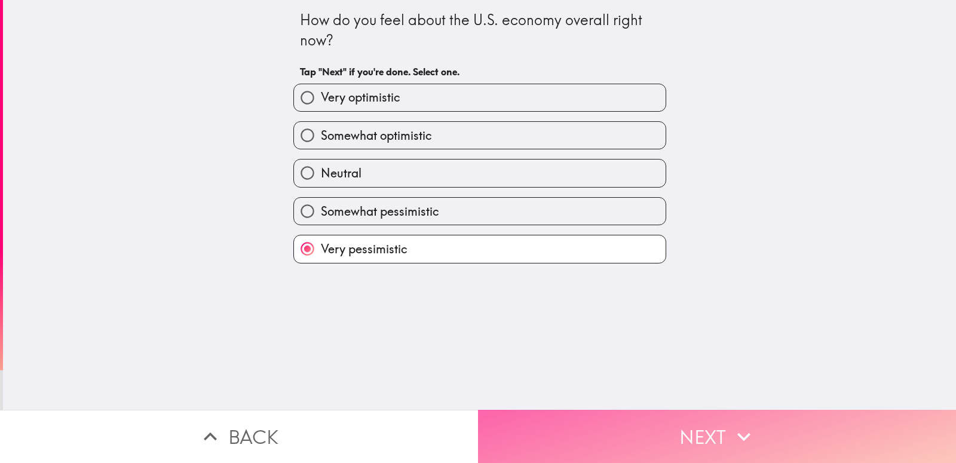
click at [700, 426] on button "Next" at bounding box center [717, 436] width 478 height 53
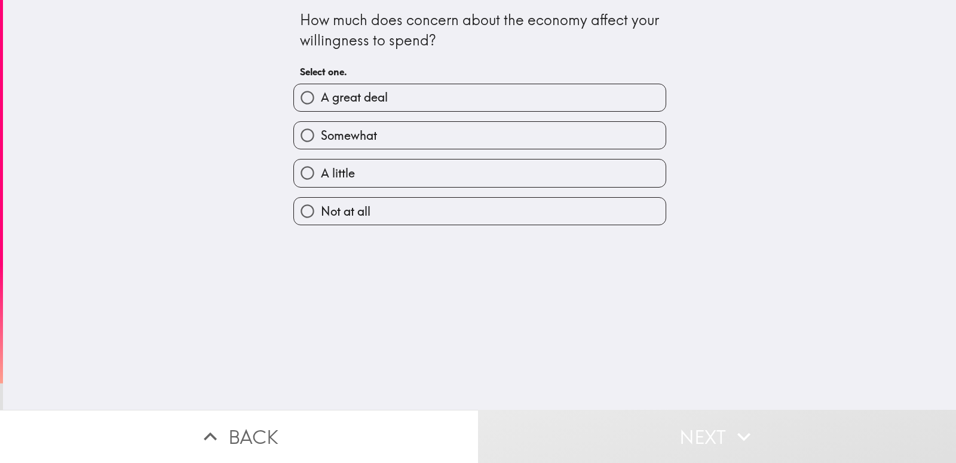
click at [366, 95] on span "A great deal" at bounding box center [354, 97] width 67 height 17
click at [321, 95] on input "A great deal" at bounding box center [307, 97] width 27 height 27
radio input "true"
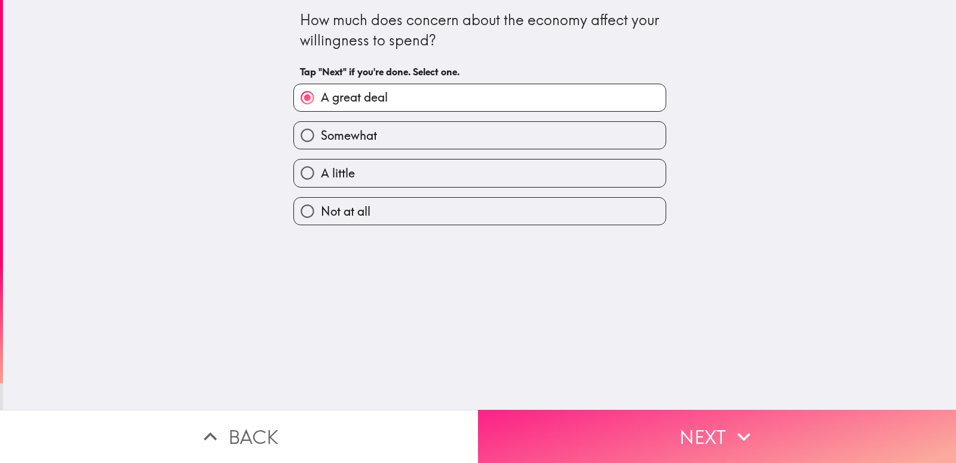
click at [664, 427] on button "Next" at bounding box center [717, 436] width 478 height 53
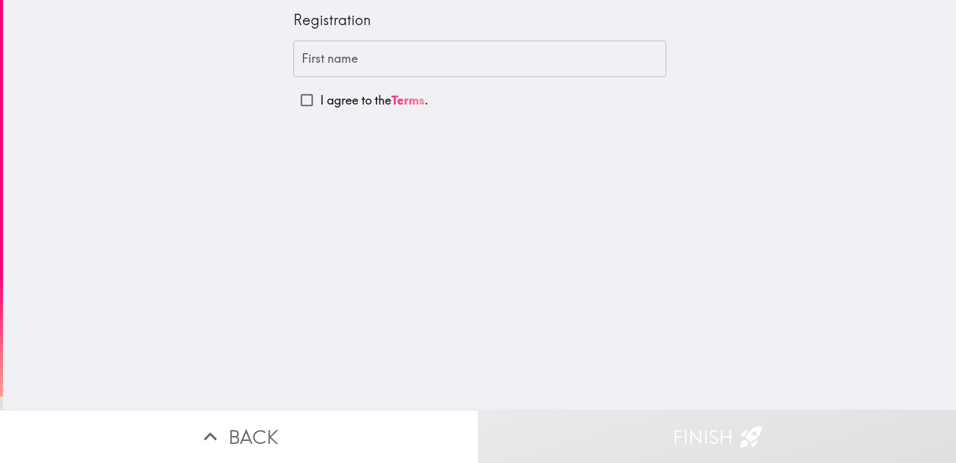
click at [392, 63] on input "First name" at bounding box center [479, 59] width 373 height 37
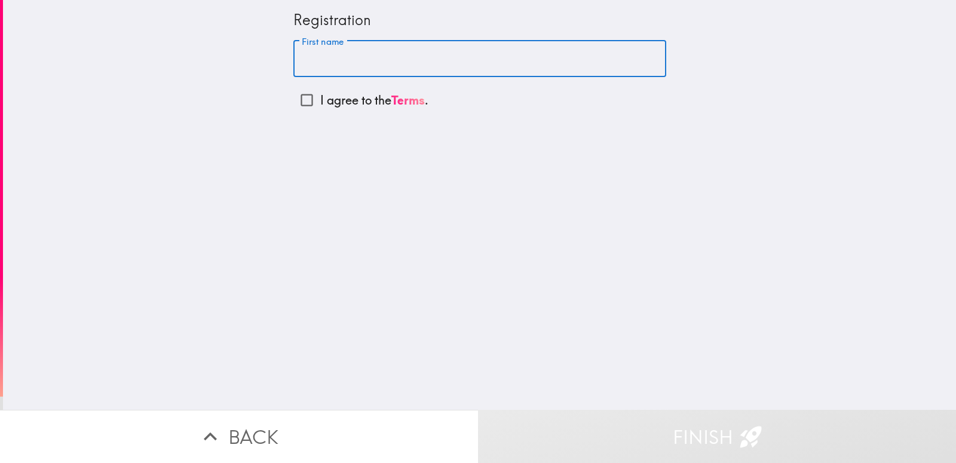
click at [392, 63] on input "First name" at bounding box center [479, 59] width 373 height 37
click at [384, 70] on input "First name" at bounding box center [479, 59] width 373 height 37
click at [389, 72] on input "First name" at bounding box center [479, 59] width 373 height 37
type input "[PERSON_NAME]"
click at [352, 97] on p "I agree to the Terms ." at bounding box center [374, 100] width 108 height 17
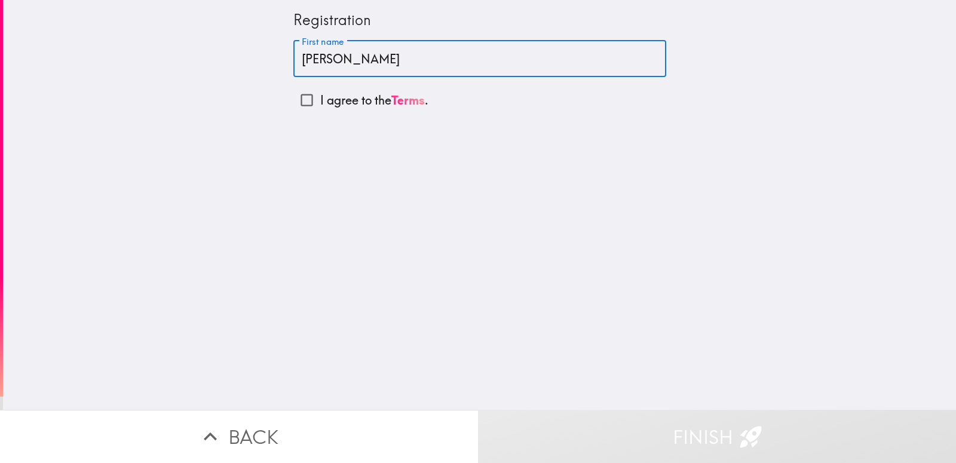
click at [320, 97] on input "I agree to the Terms ." at bounding box center [306, 100] width 27 height 27
checkbox input "true"
